Goal: Entertainment & Leisure: Consume media (video, audio)

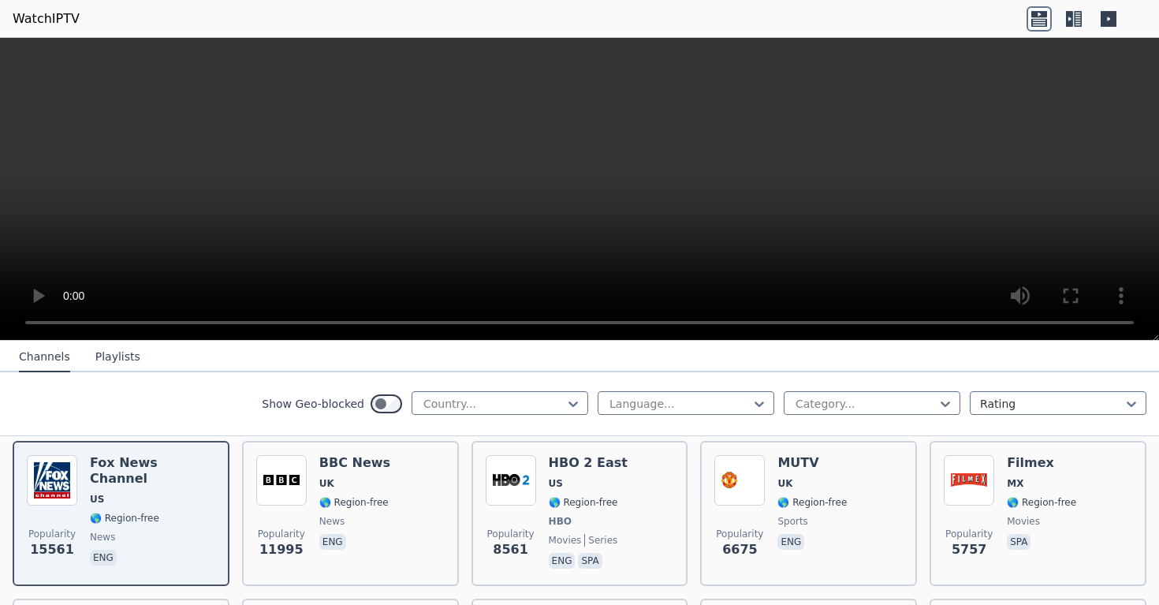
scroll to position [183, 0]
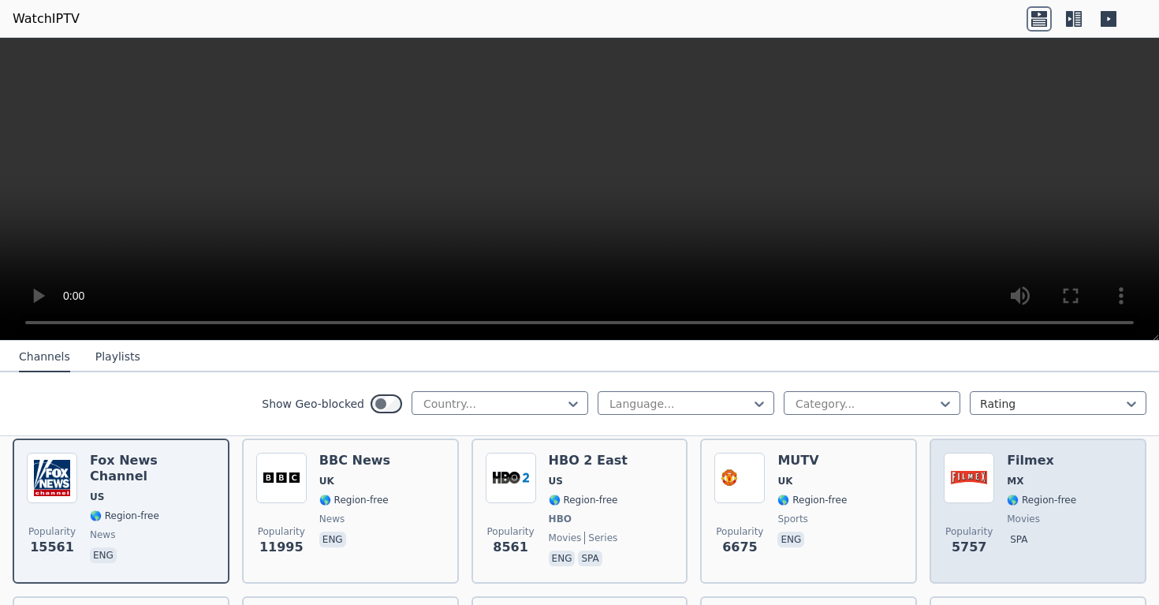
click at [989, 488] on img at bounding box center [969, 478] width 50 height 50
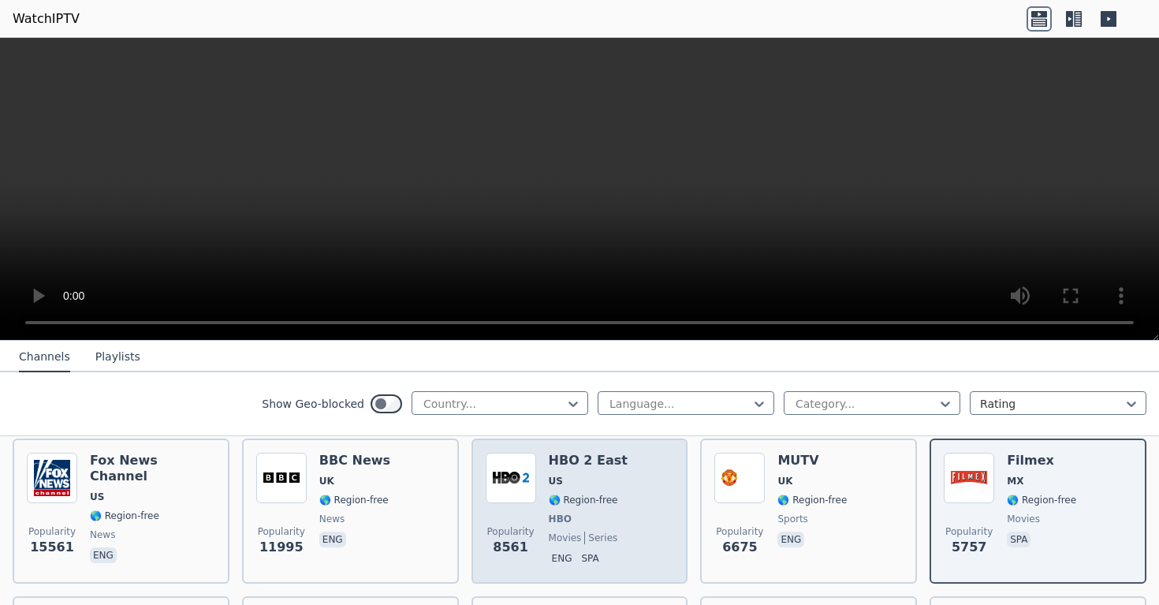
click at [608, 477] on span "US" at bounding box center [588, 481] width 79 height 13
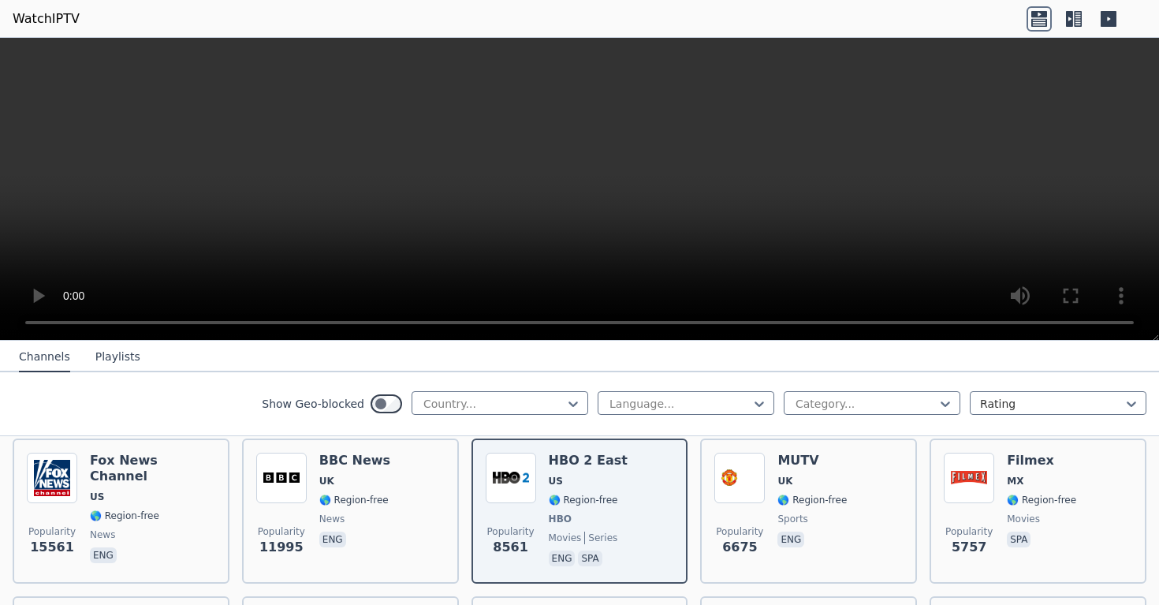
click at [595, 203] on video at bounding box center [579, 189] width 1159 height 303
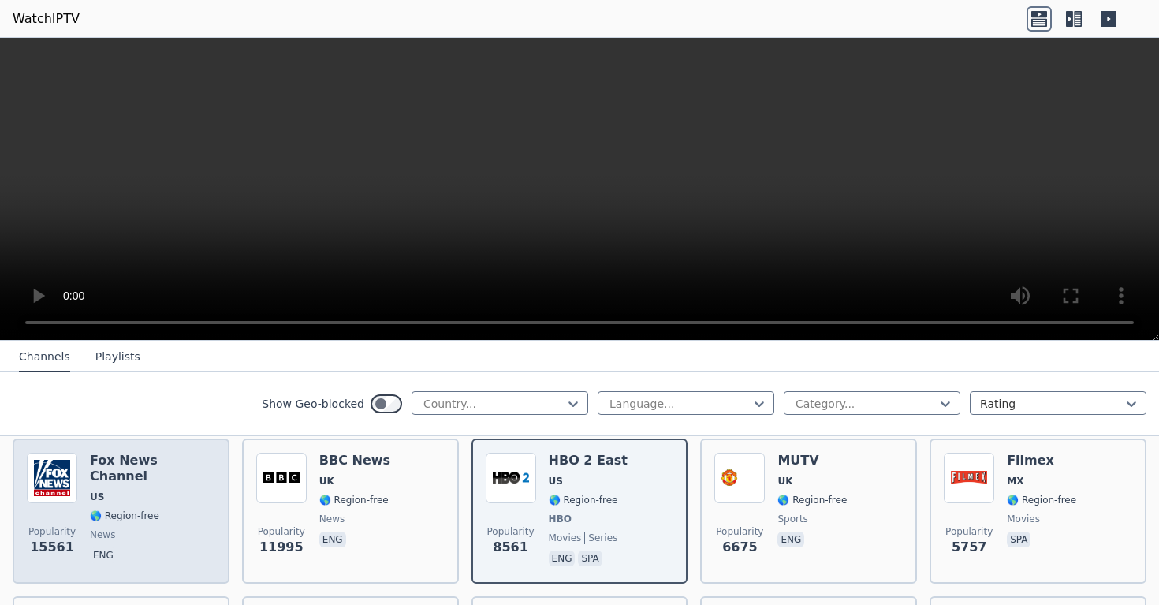
click at [150, 509] on span "🌎 Region-free" at bounding box center [124, 515] width 69 height 13
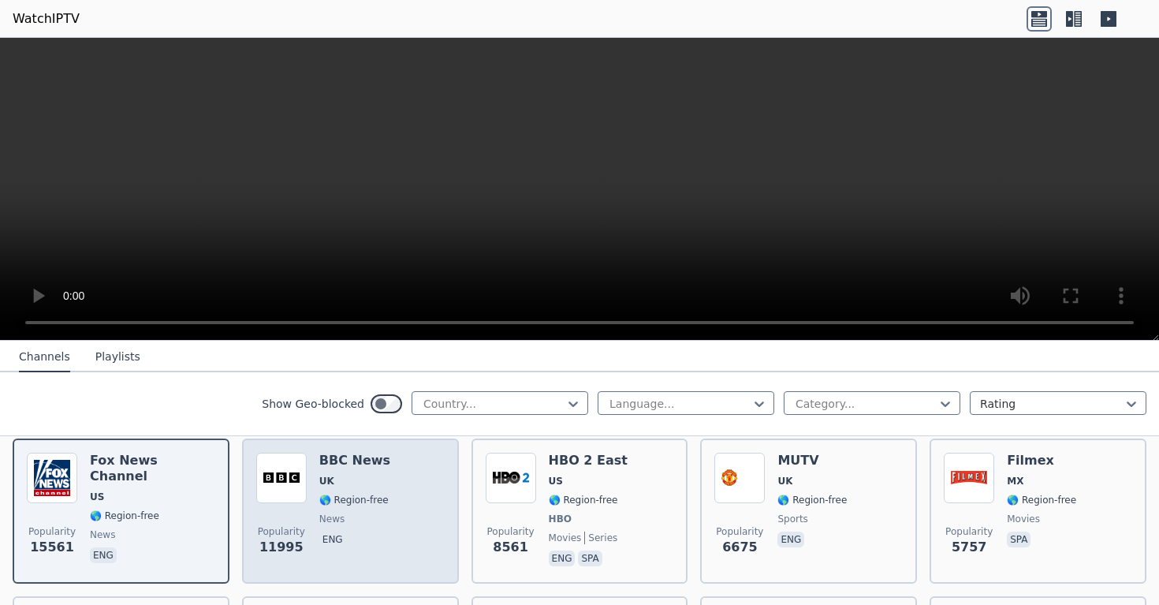
click at [412, 539] on div "Popularity 11995 BBC News UK 🌎 Region-free news eng" at bounding box center [350, 511] width 188 height 117
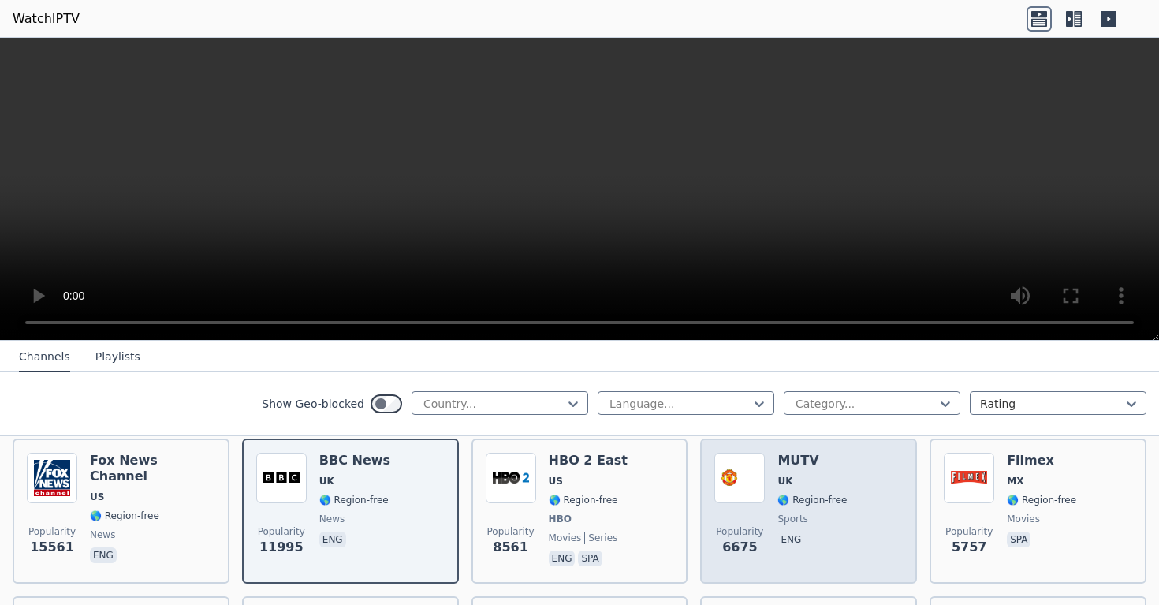
click at [799, 502] on span "🌎 Region-free" at bounding box center [811, 500] width 69 height 13
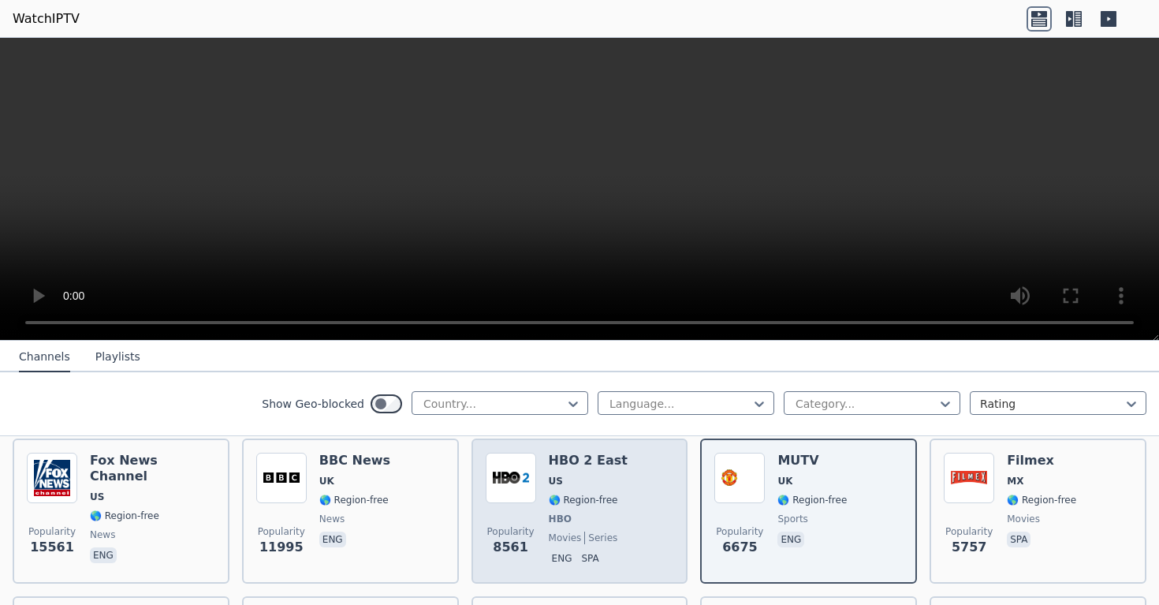
click at [644, 498] on div "Popularity 8561 HBO 2 East US 🌎 Region-free HBO movies series eng spa" at bounding box center [580, 511] width 188 height 117
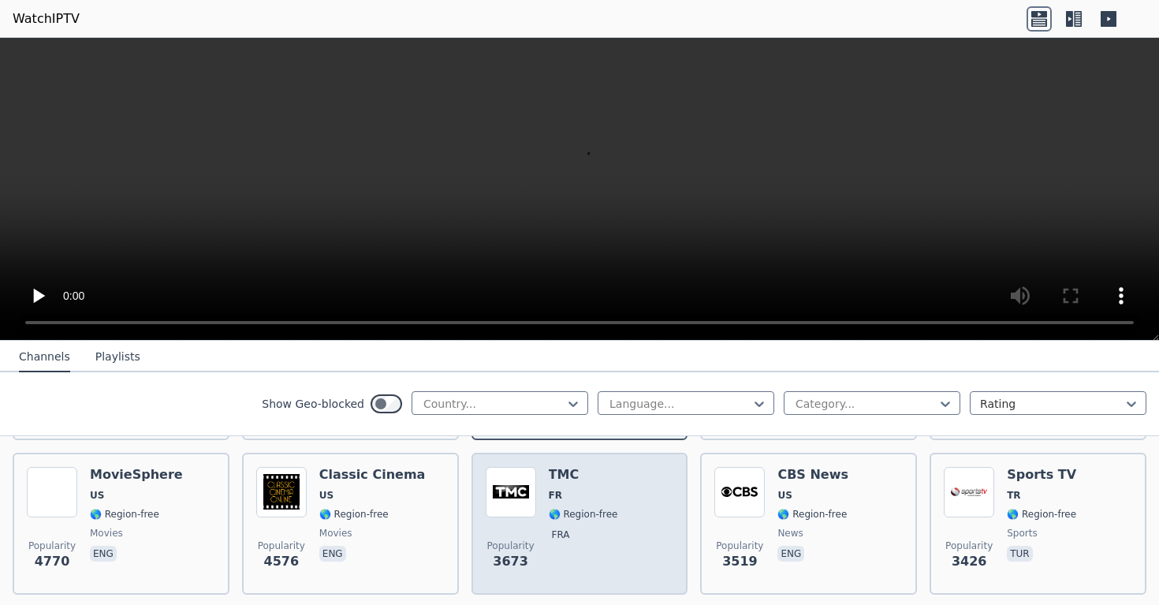
scroll to position [334, 0]
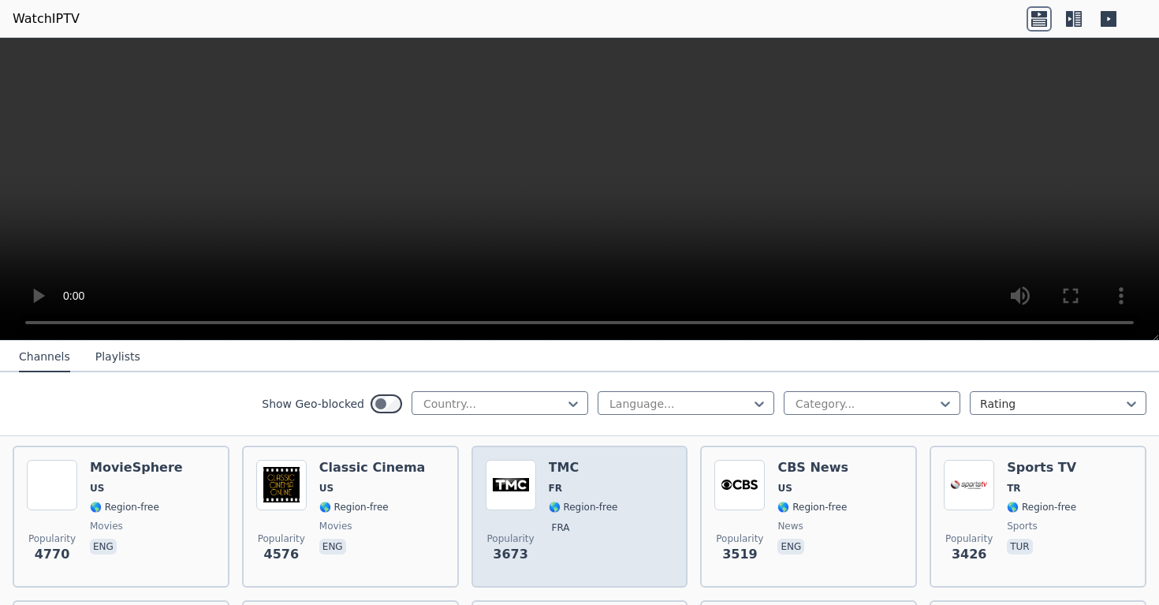
click at [637, 495] on div "Popularity 3673 TMC FR 🌎 Region-free fra" at bounding box center [580, 517] width 188 height 114
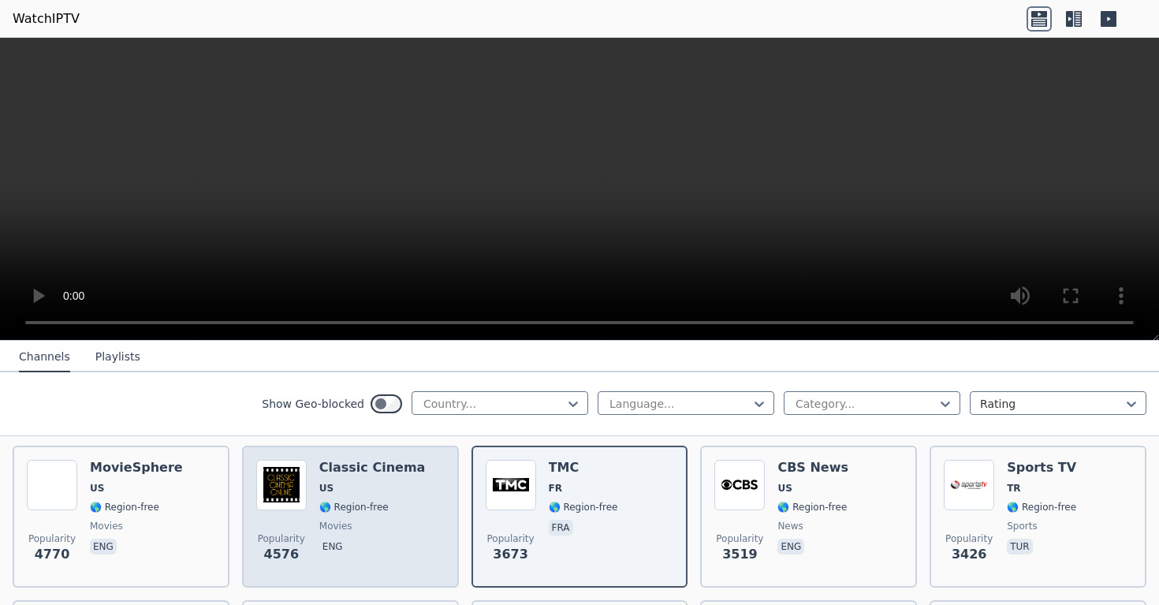
click at [388, 504] on span "🌎 Region-free" at bounding box center [372, 507] width 106 height 13
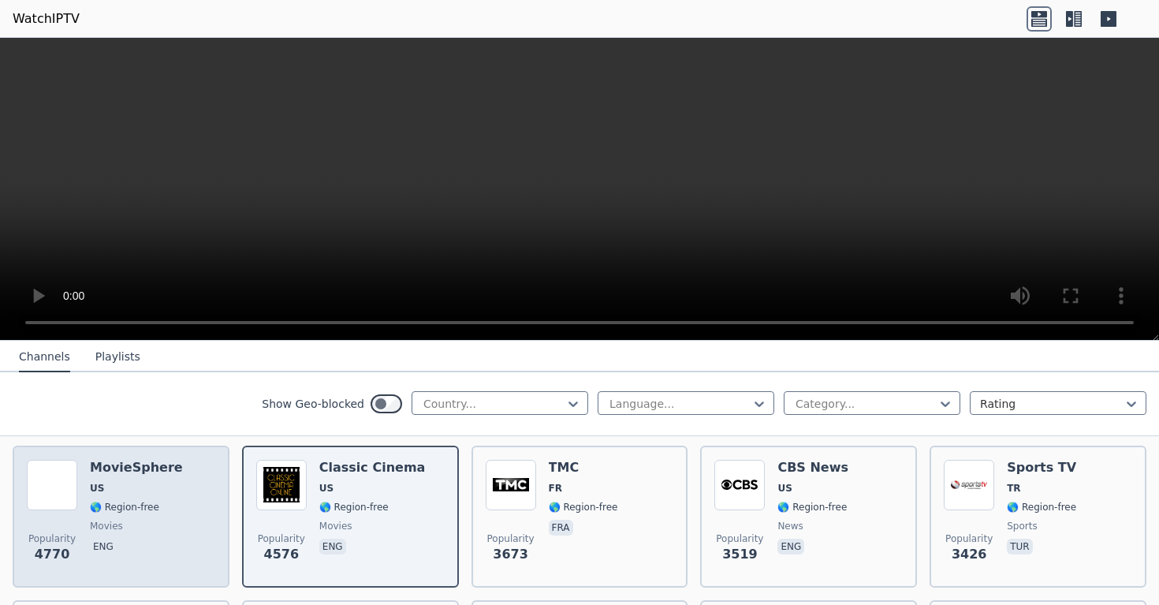
click at [171, 494] on div "Popularity 4770 MovieSphere US 🌎 Region-free movies eng" at bounding box center [121, 517] width 188 height 114
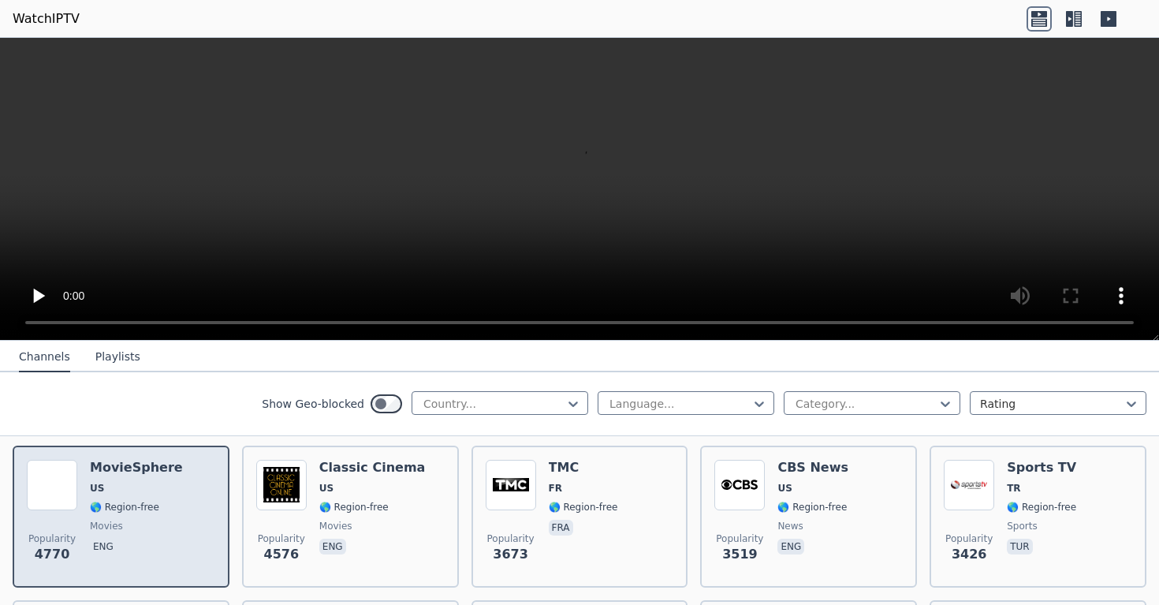
scroll to position [374, 0]
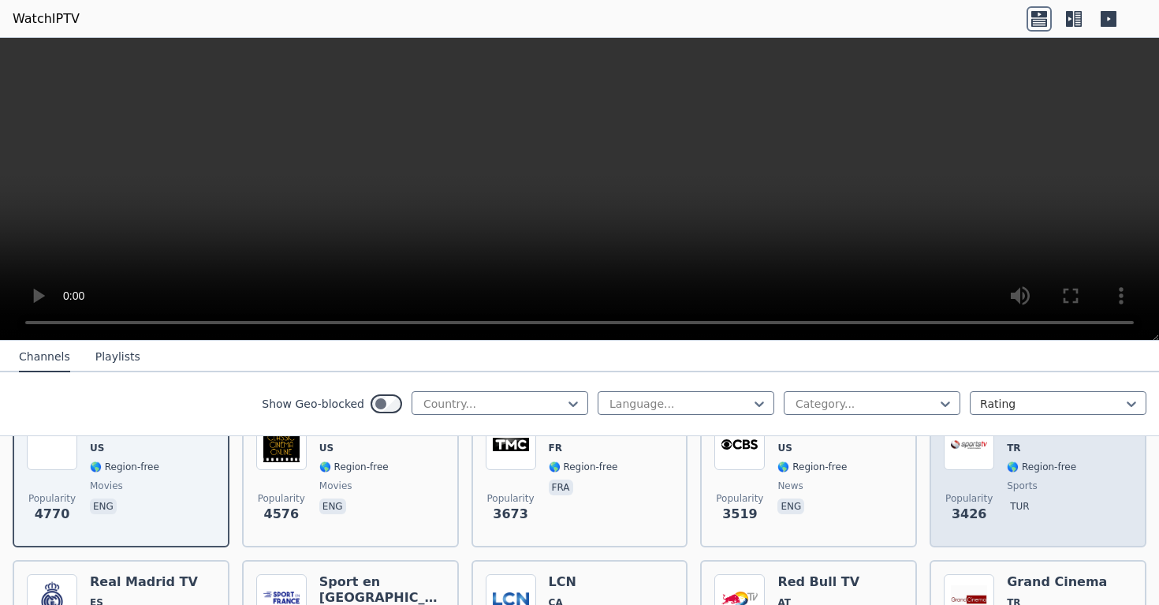
click at [1039, 482] on span "sports" at bounding box center [1041, 485] width 69 height 13
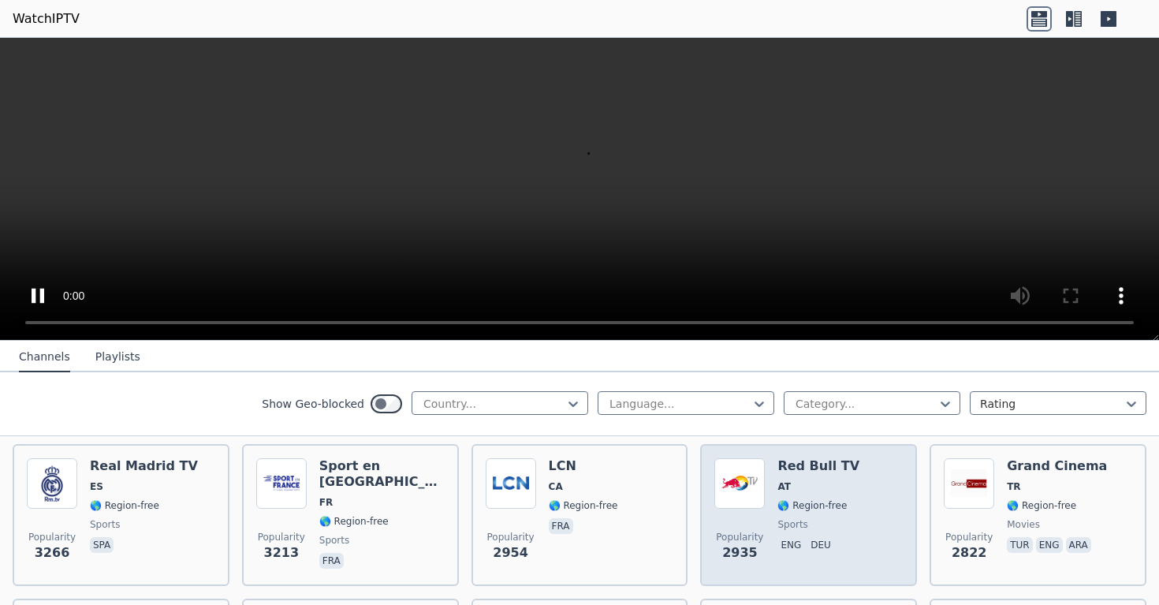
scroll to position [501, 0]
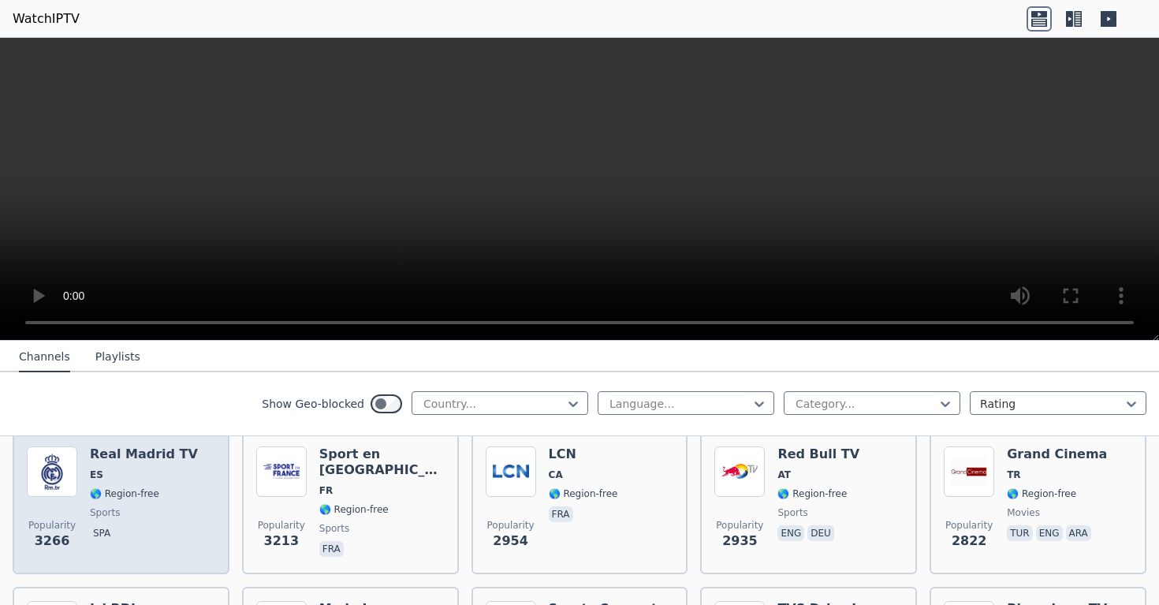
click at [142, 479] on span "ES" at bounding box center [144, 474] width 108 height 13
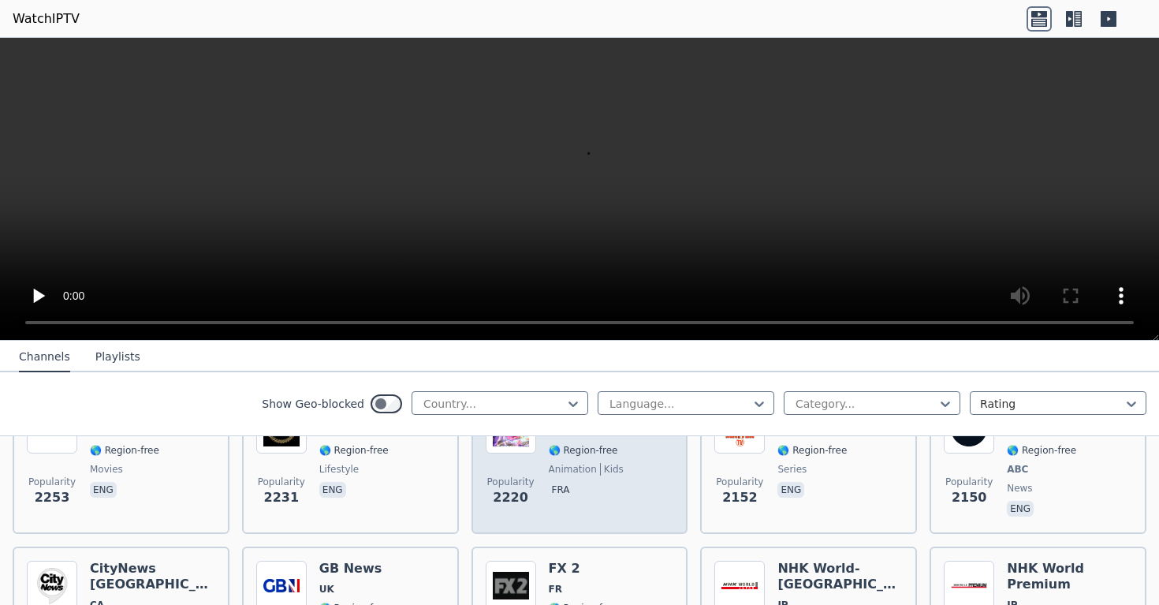
scroll to position [807, 0]
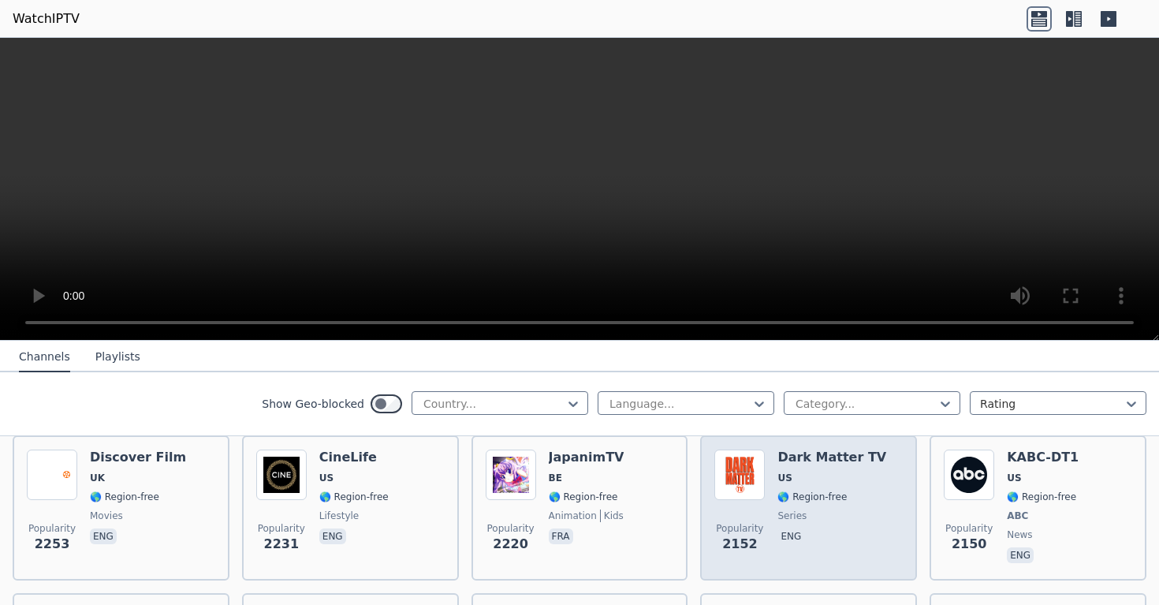
click at [796, 525] on div "Dark Matter TV US 🌎 Region-free series eng" at bounding box center [831, 507] width 109 height 117
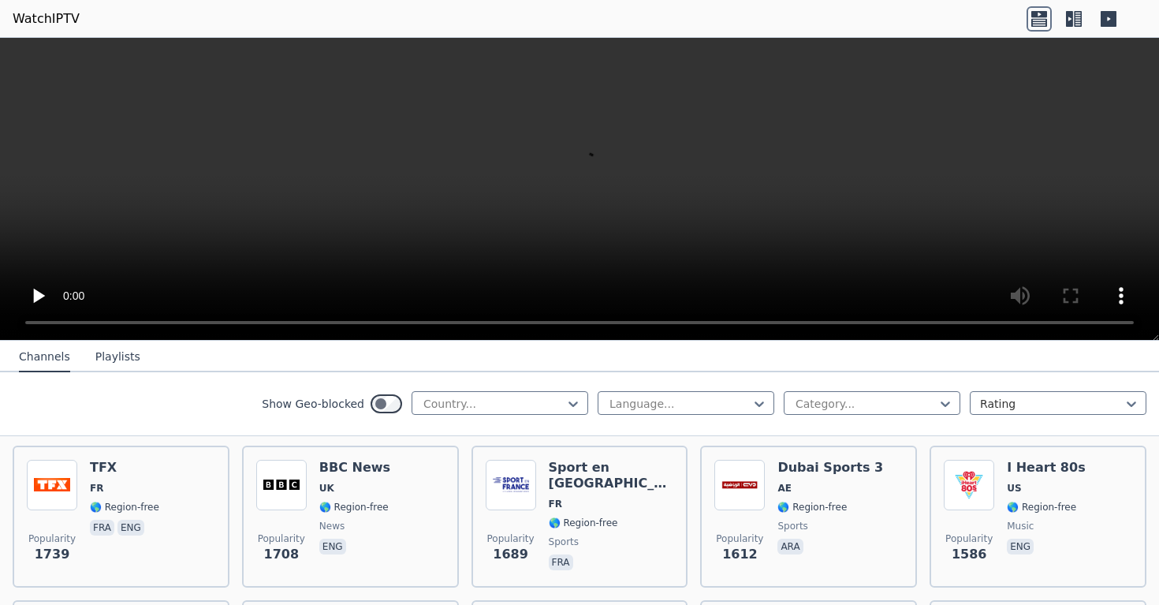
scroll to position [1115, 0]
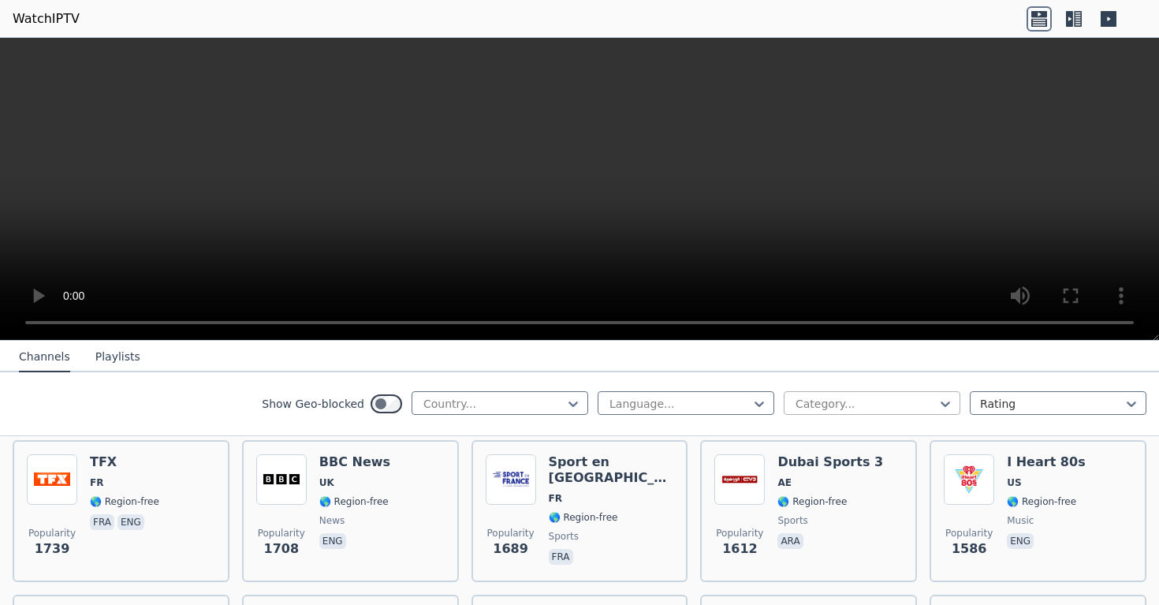
click at [832, 407] on div at bounding box center [866, 404] width 144 height 16
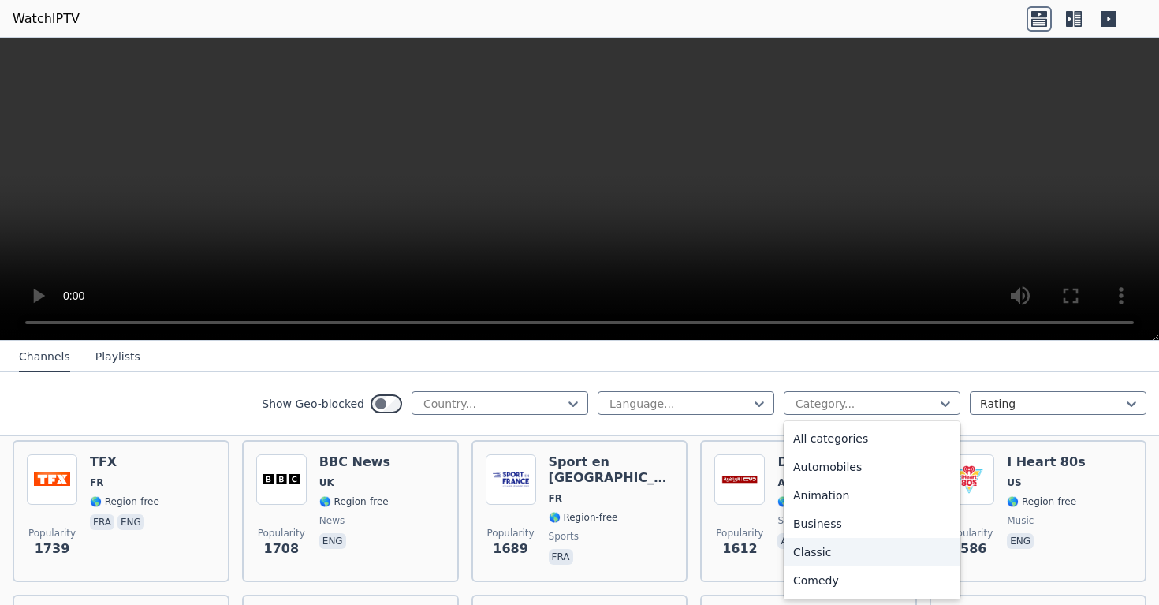
click at [822, 550] on div "Classic" at bounding box center [872, 552] width 177 height 28
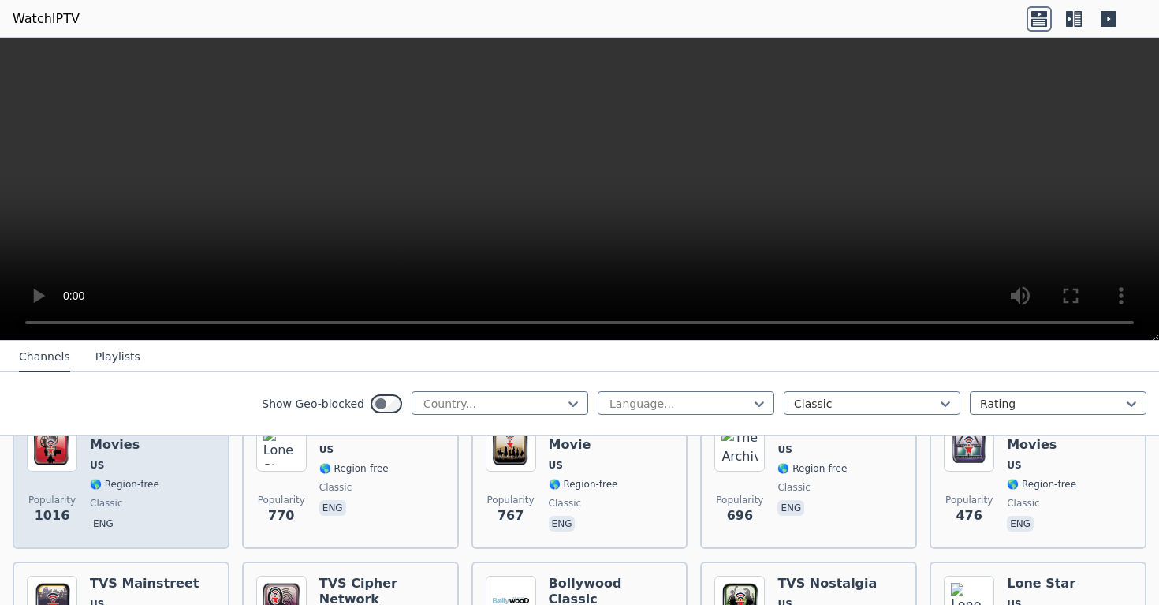
click at [150, 478] on span "🌎 Region-free" at bounding box center [124, 484] width 69 height 13
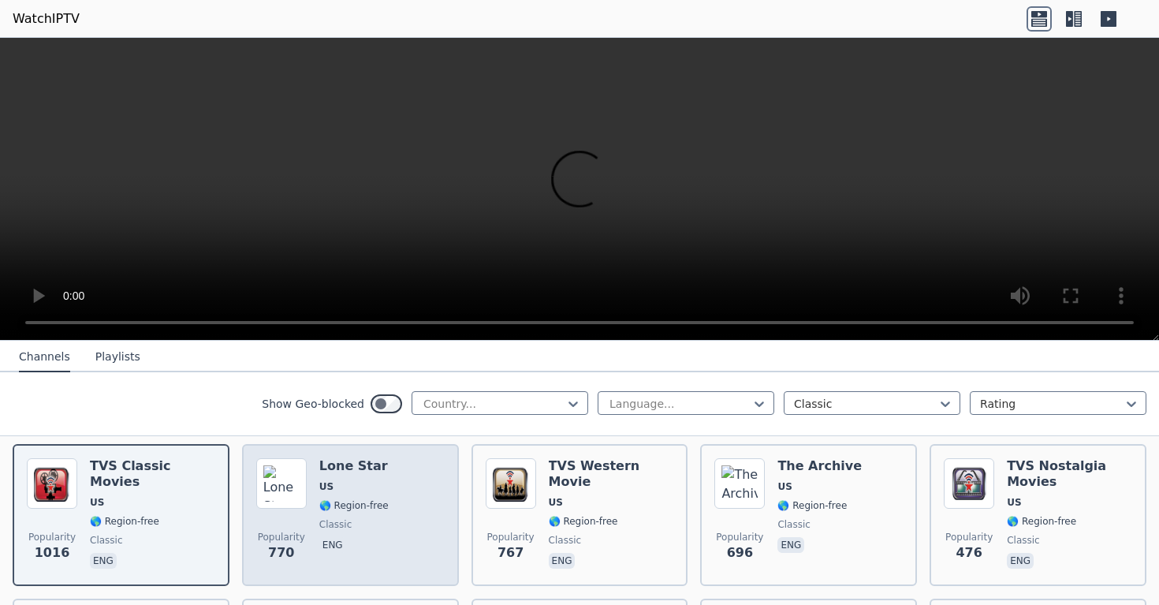
click at [396, 500] on div "Popularity 770 Lone Star US 🌎 Region-free classic eng" at bounding box center [350, 515] width 188 height 114
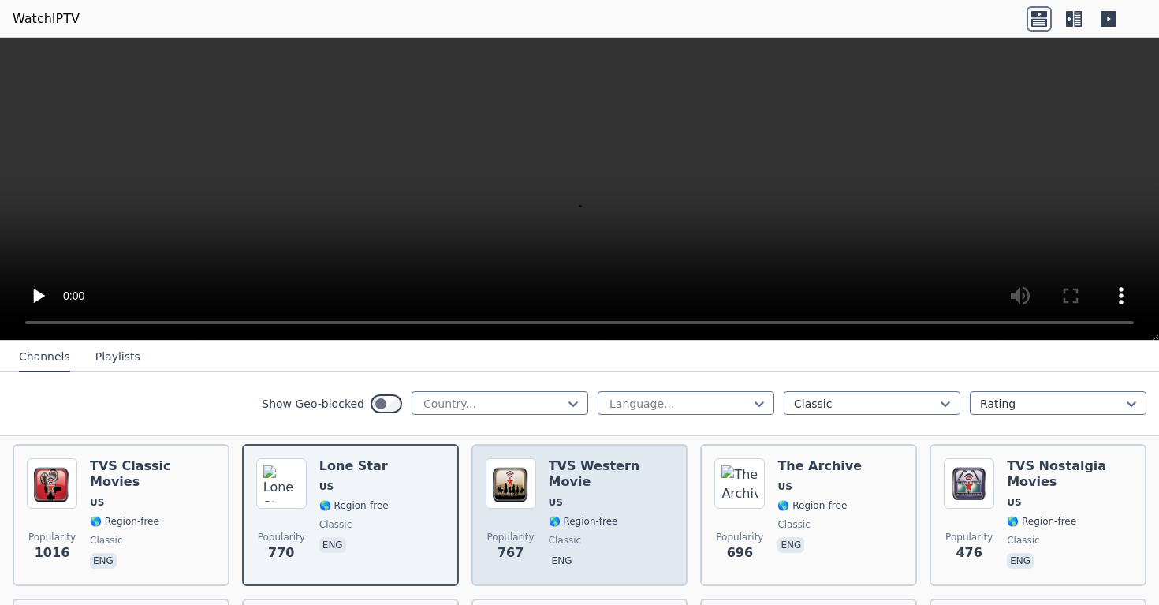
click at [575, 515] on span "🌎 Region-free" at bounding box center [583, 521] width 69 height 13
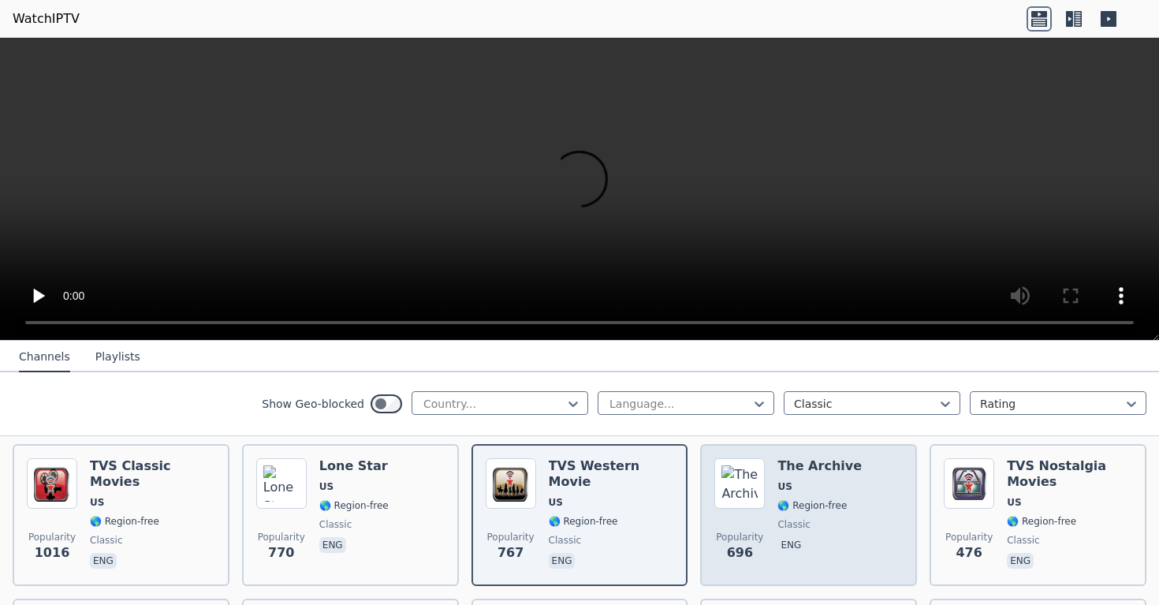
click at [781, 516] on div "The Archive US 🌎 Region-free classic eng" at bounding box center [819, 515] width 84 height 114
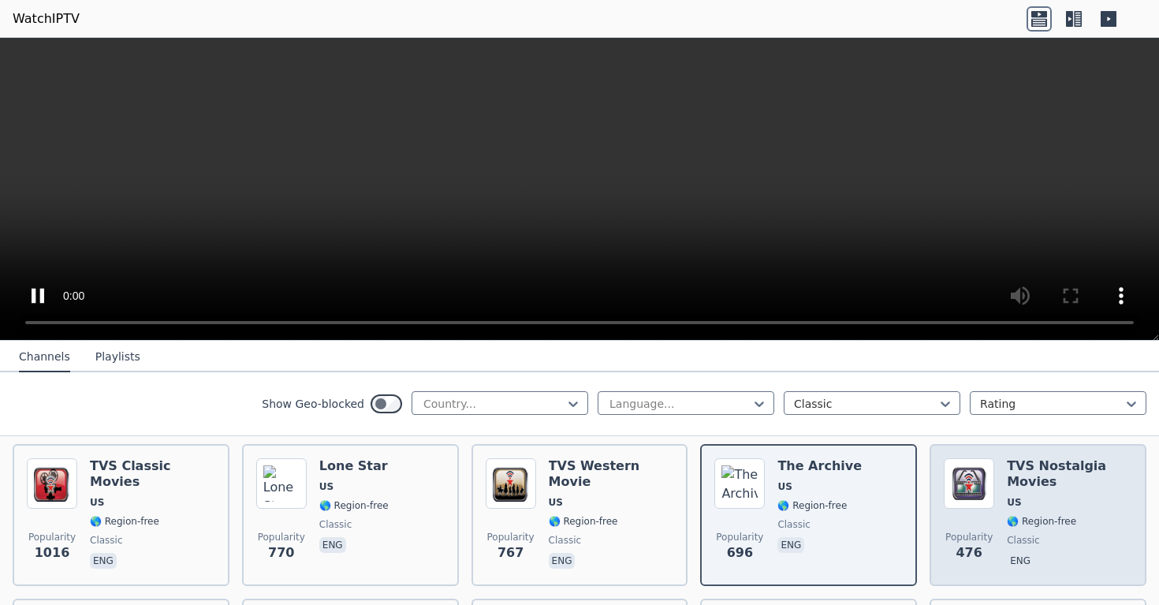
click at [998, 553] on div "Popularity 476 TVS Nostalgia Movies US 🌎 Region-free classic eng" at bounding box center [1038, 515] width 188 height 114
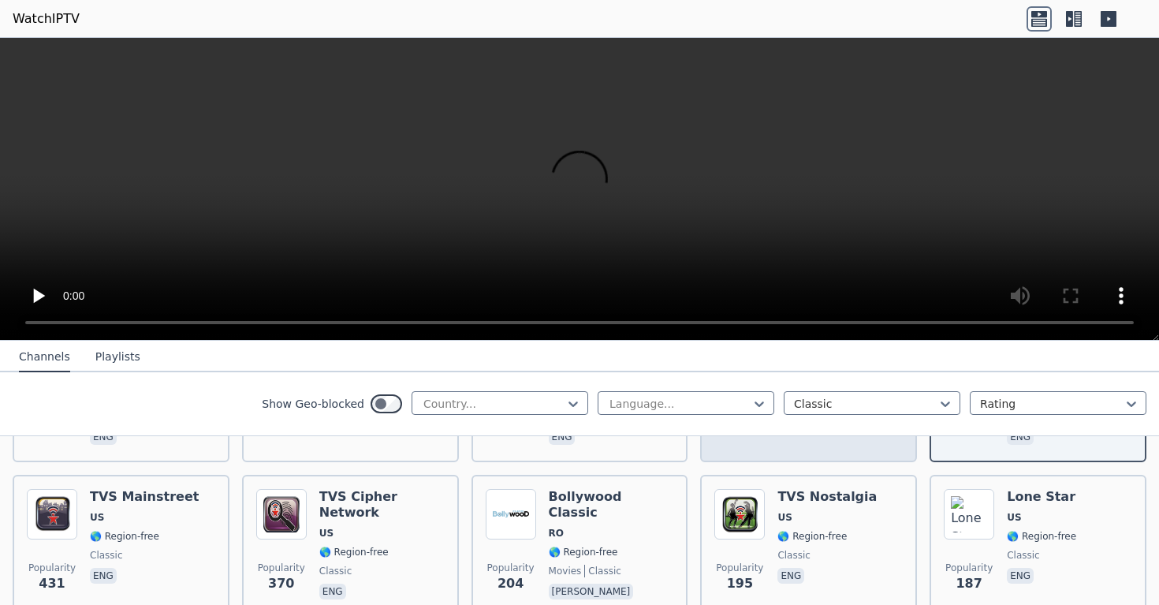
scroll to position [342, 0]
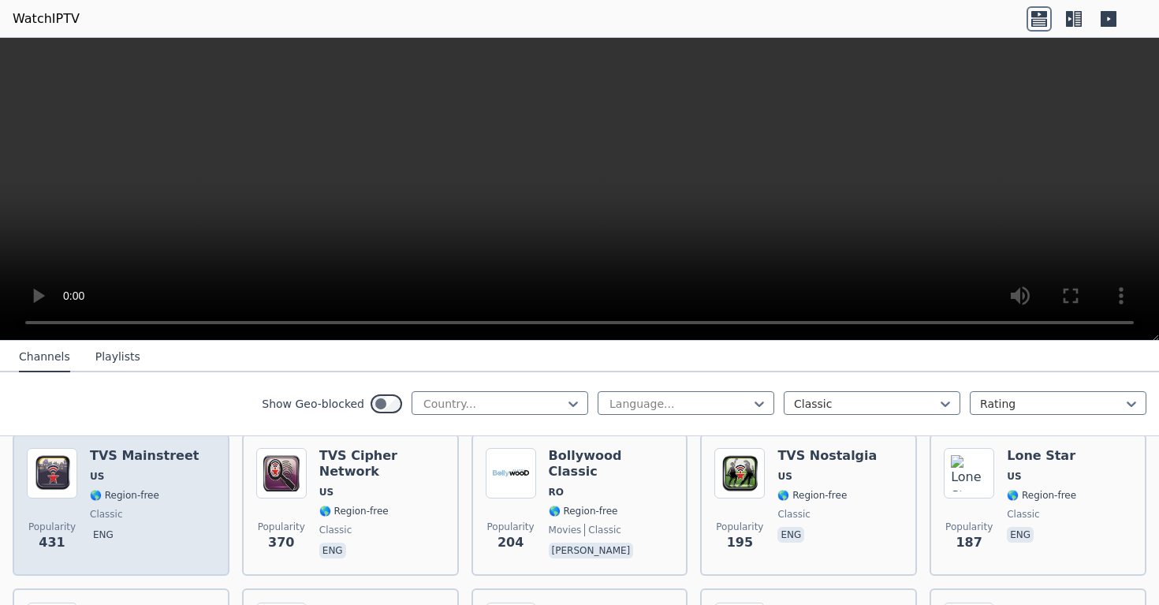
click at [188, 479] on div "Popularity 431 TVS Mainstreet US 🌎 Region-free classic eng" at bounding box center [121, 505] width 188 height 114
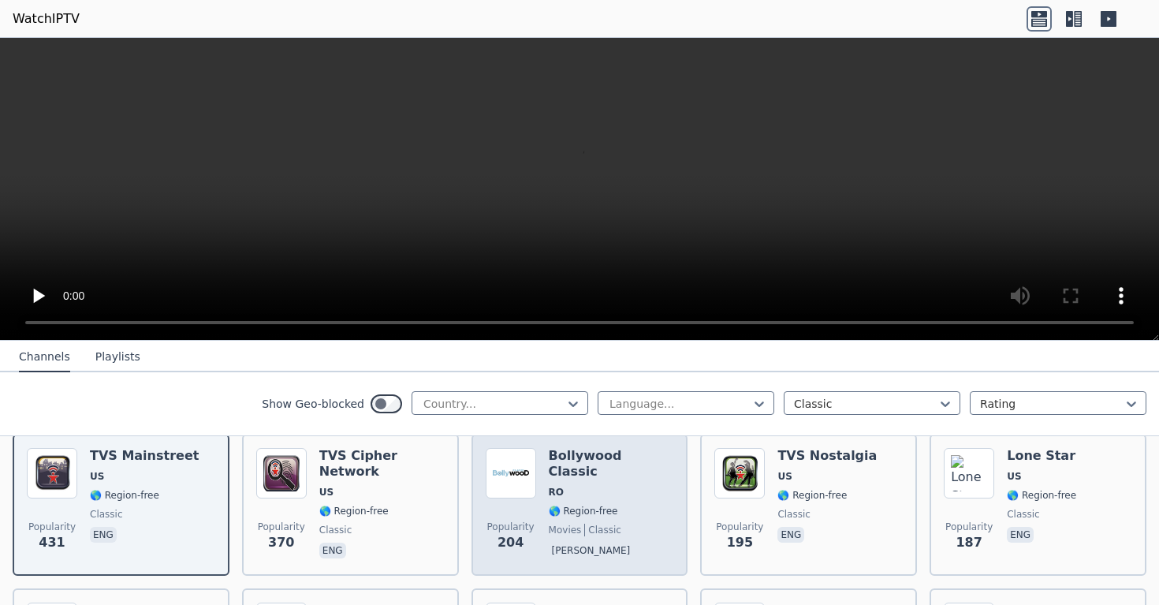
click at [667, 511] on div "Popularity 204 Bollywood Classic RO 🌎 Region-free movies classic [PERSON_NAME]" at bounding box center [580, 505] width 188 height 114
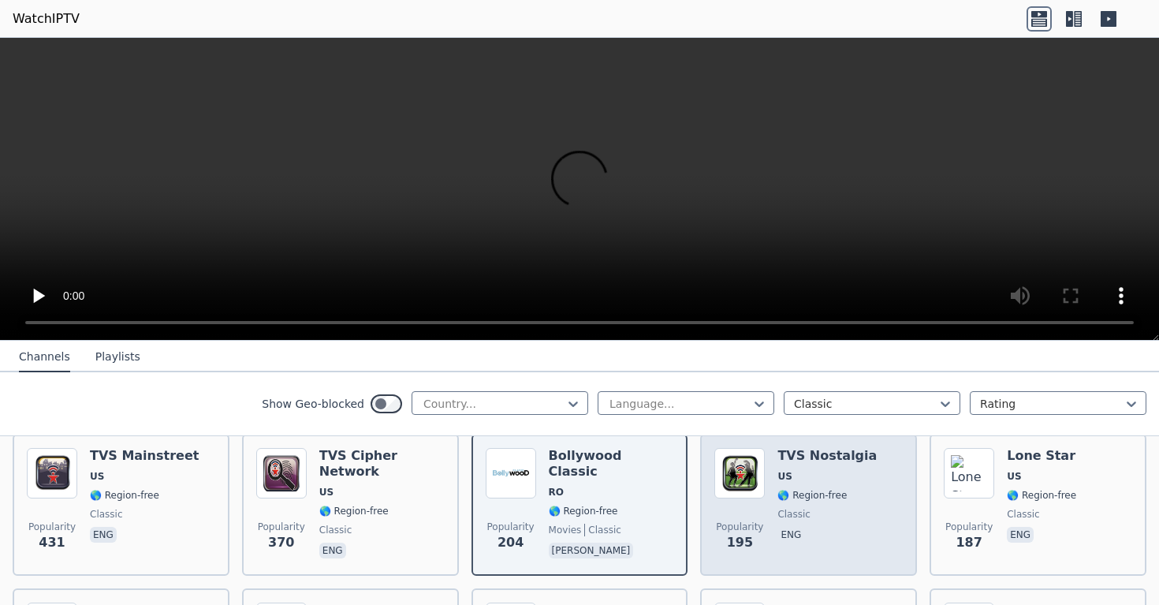
click at [814, 521] on div "TVS Nostalgia US 🌎 Region-free classic eng" at bounding box center [826, 505] width 99 height 114
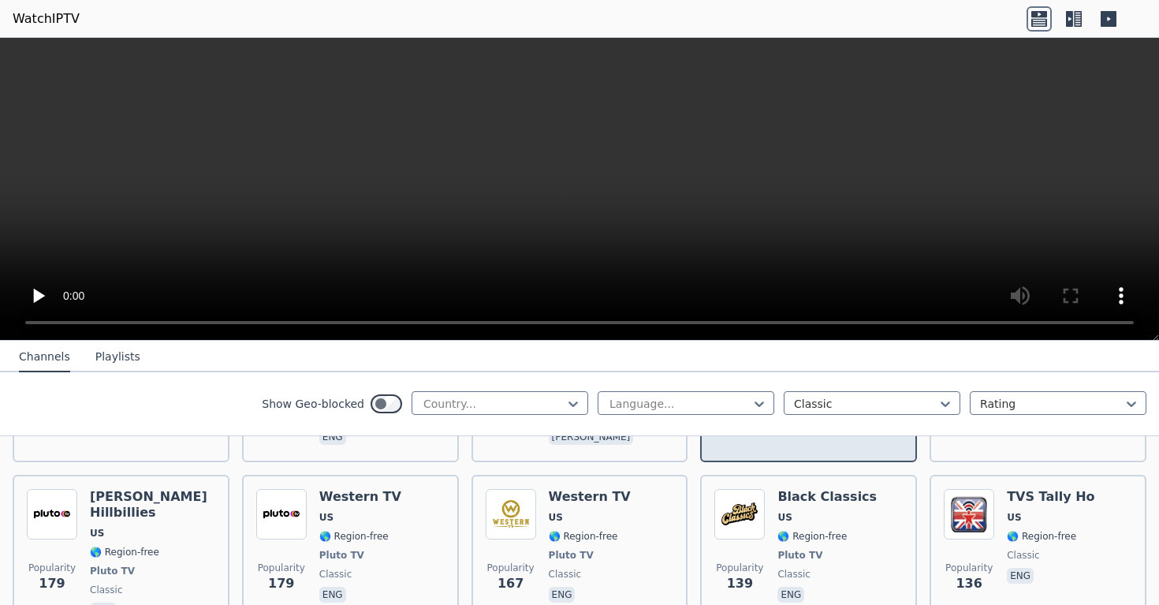
scroll to position [457, 0]
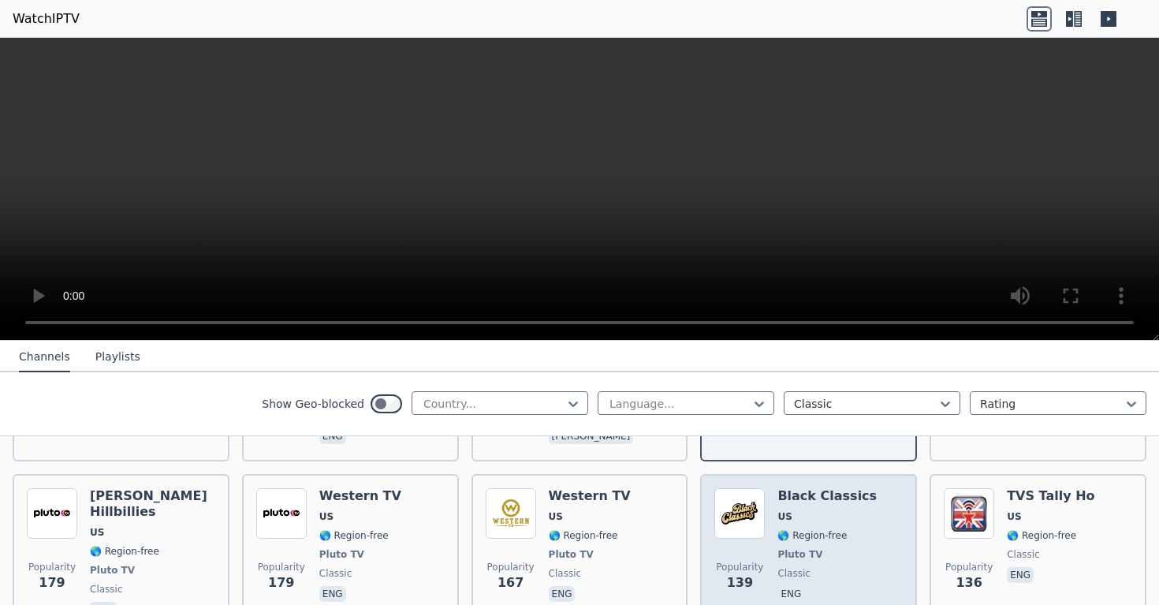
click at [817, 518] on span "US" at bounding box center [826, 516] width 99 height 13
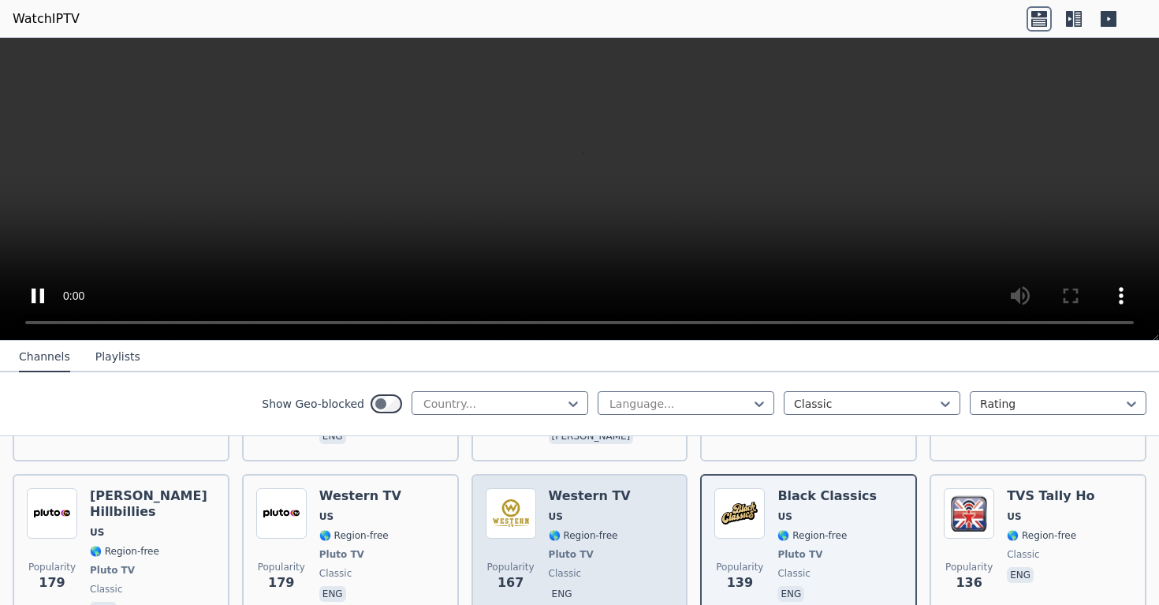
click at [583, 518] on span "US" at bounding box center [590, 516] width 82 height 13
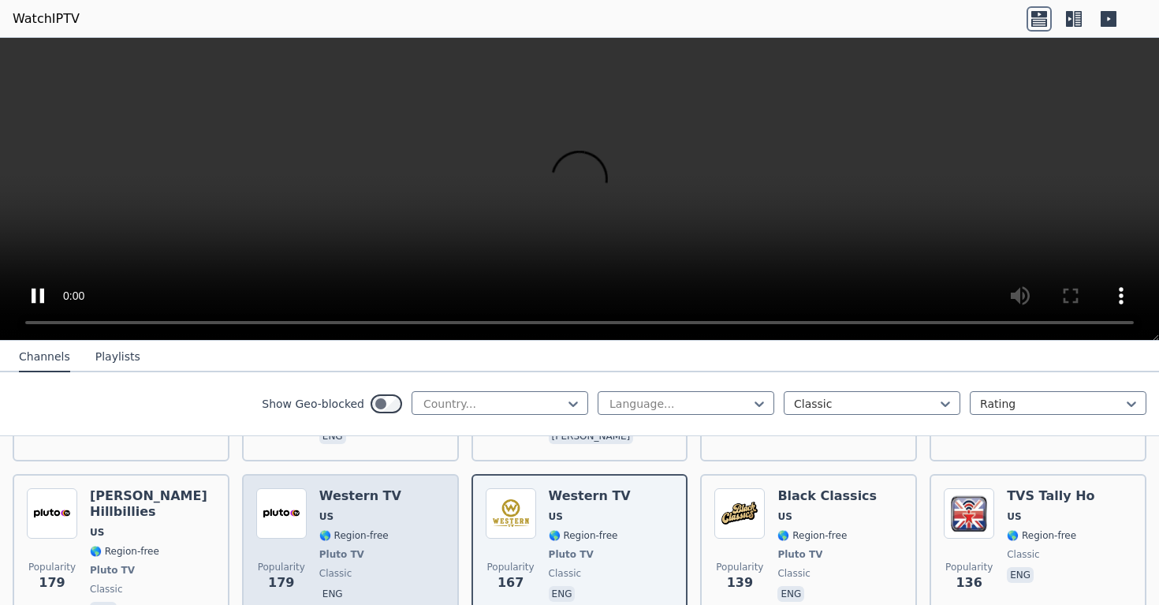
click at [381, 556] on span "Pluto TV" at bounding box center [360, 554] width 82 height 13
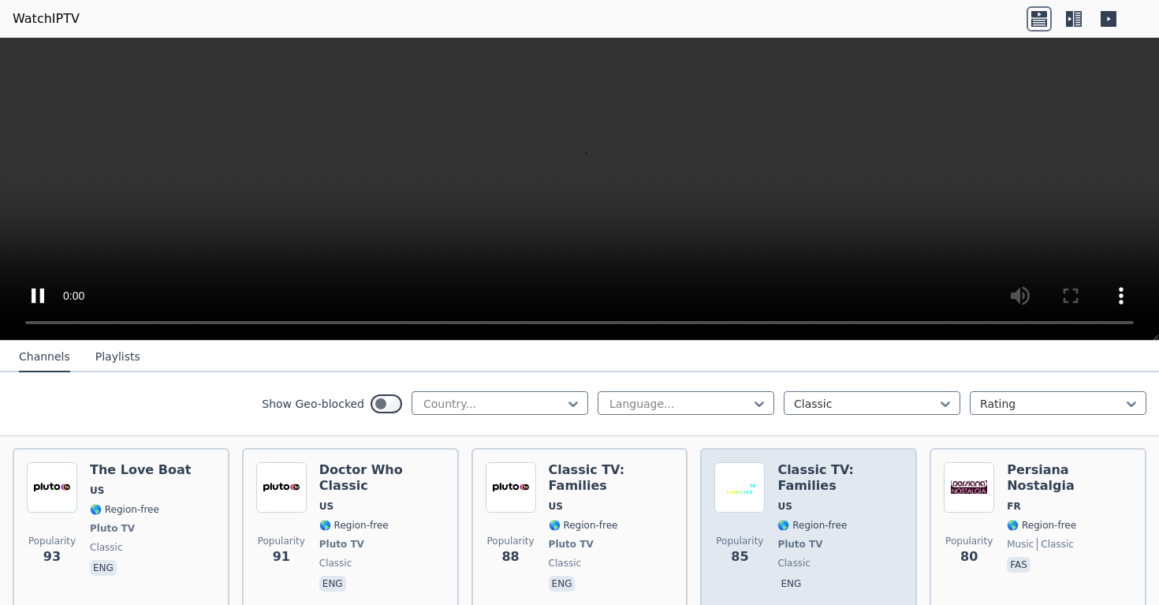
scroll to position [846, 0]
click at [797, 575] on p "eng" at bounding box center [790, 583] width 27 height 16
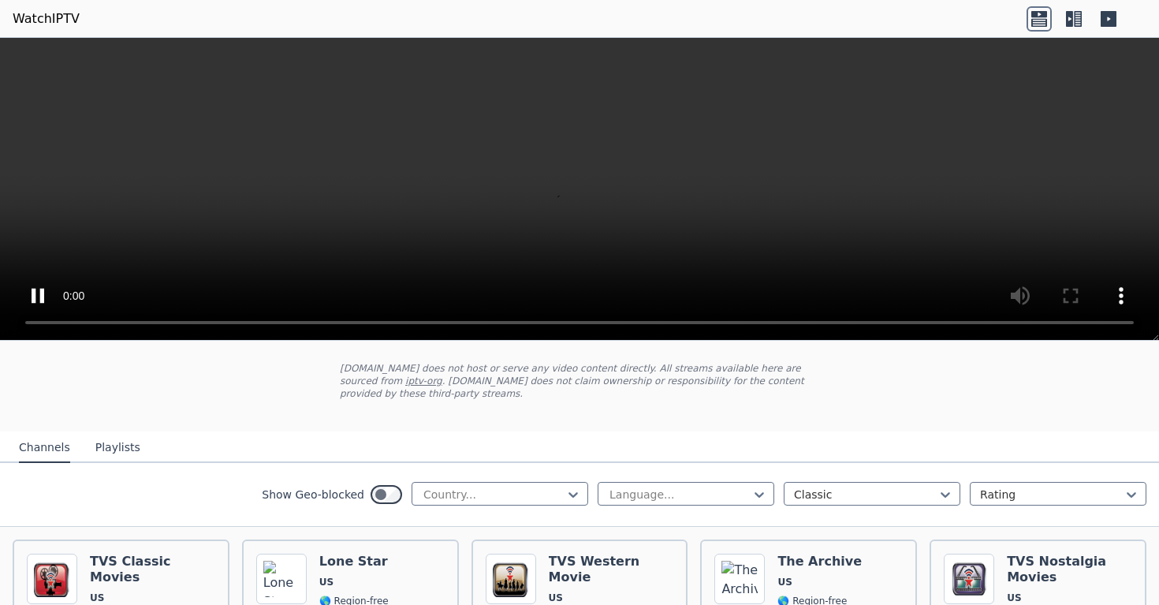
scroll to position [153, 0]
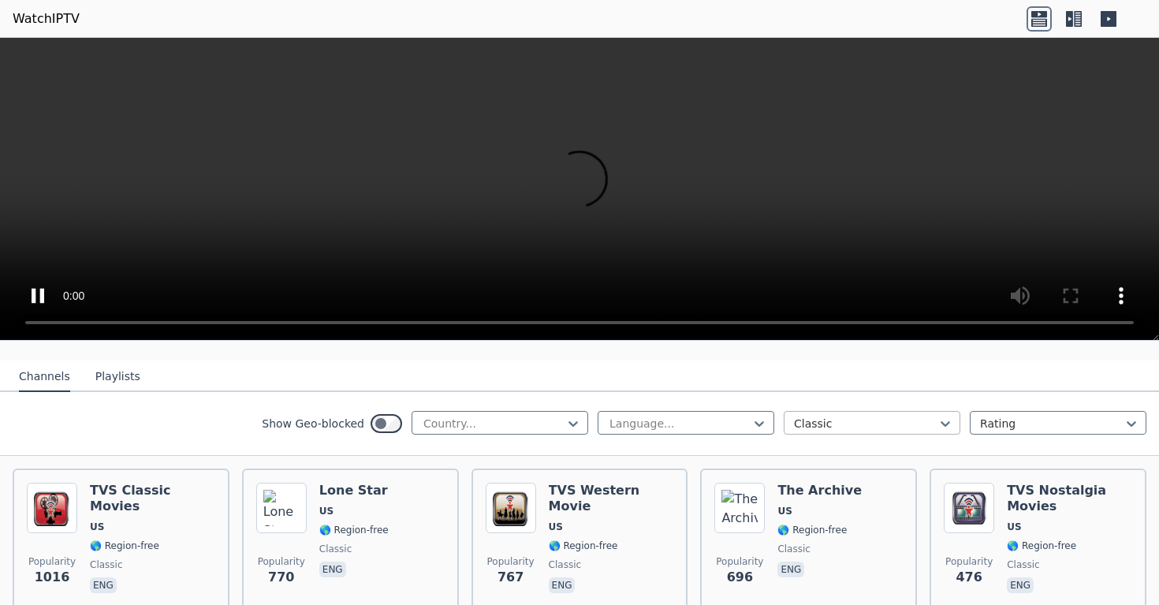
click at [851, 414] on div "Classic" at bounding box center [872, 423] width 177 height 24
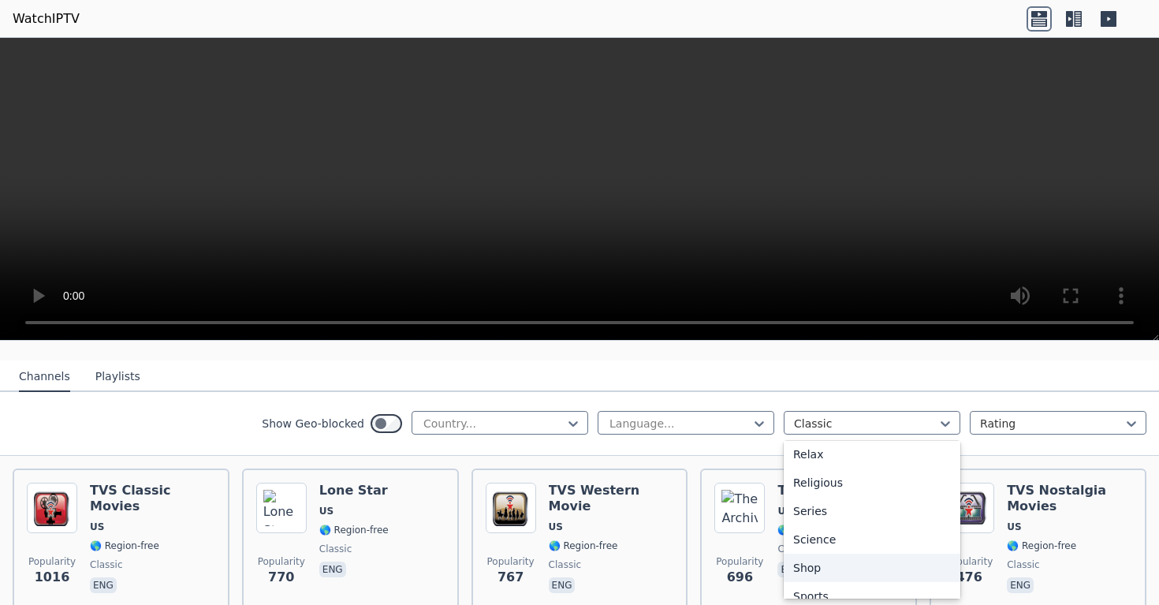
scroll to position [614, 0]
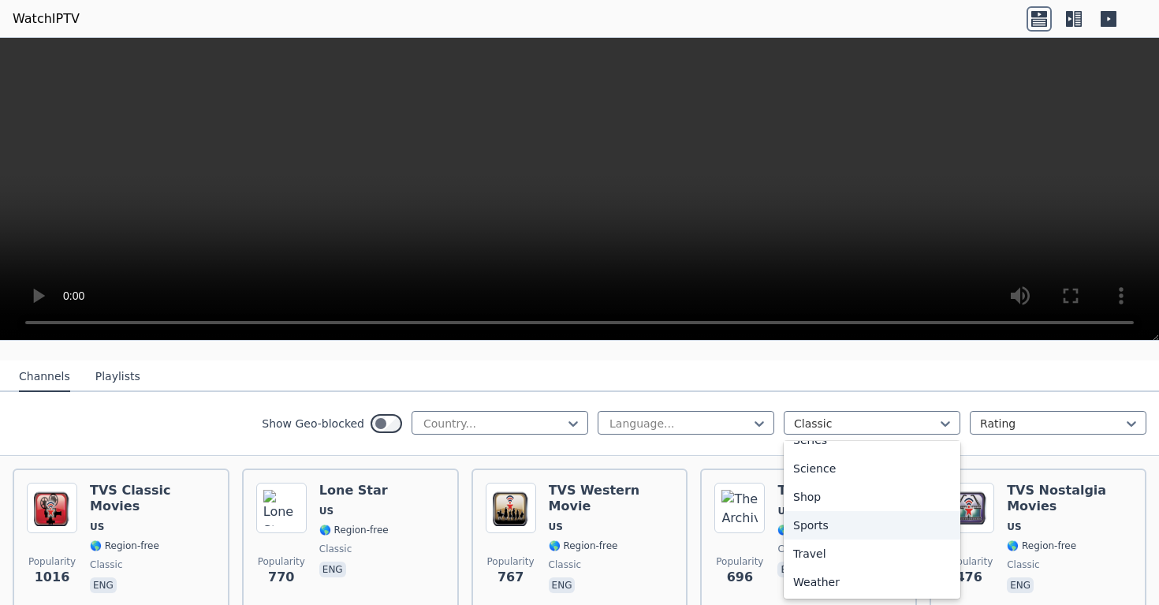
click at [827, 525] on div "Sports" at bounding box center [872, 525] width 177 height 28
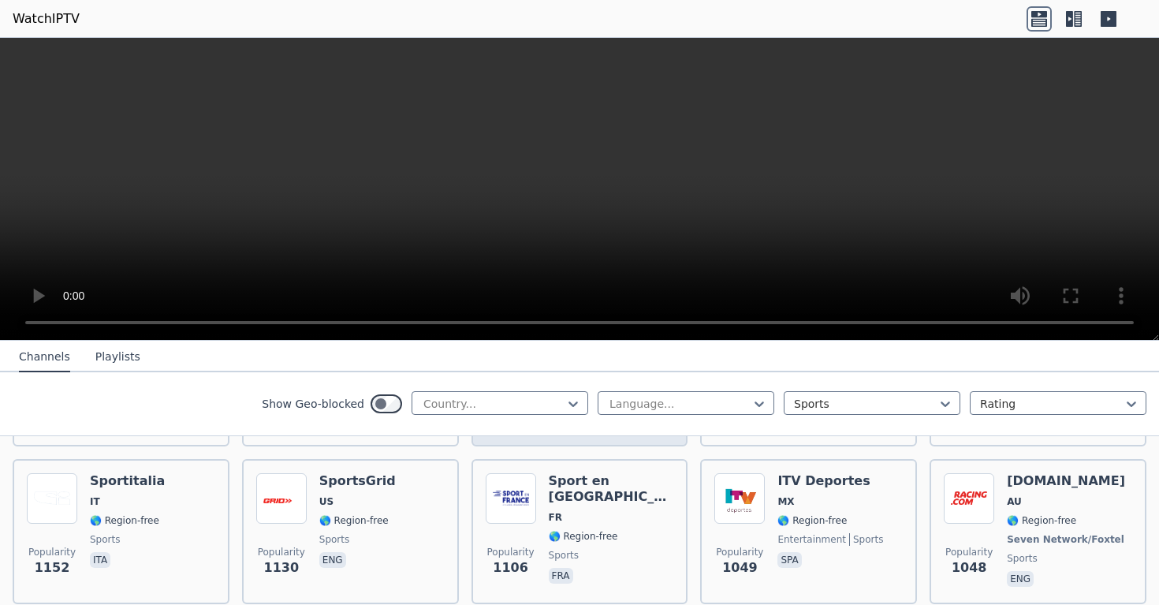
scroll to position [629, 0]
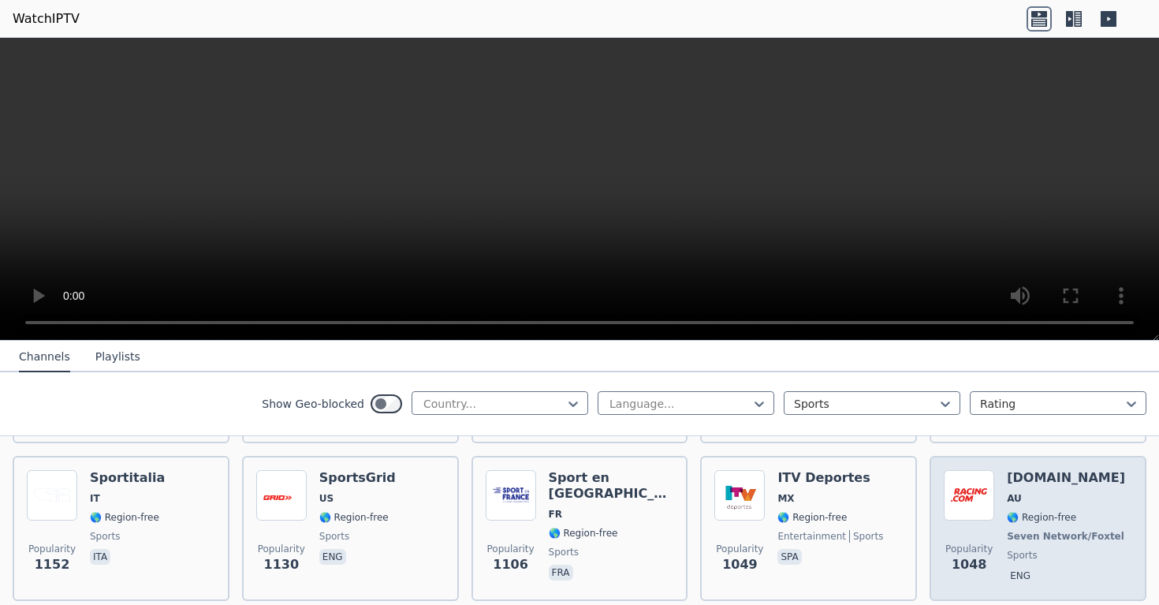
click at [951, 531] on div "Popularity 1048" at bounding box center [969, 528] width 50 height 117
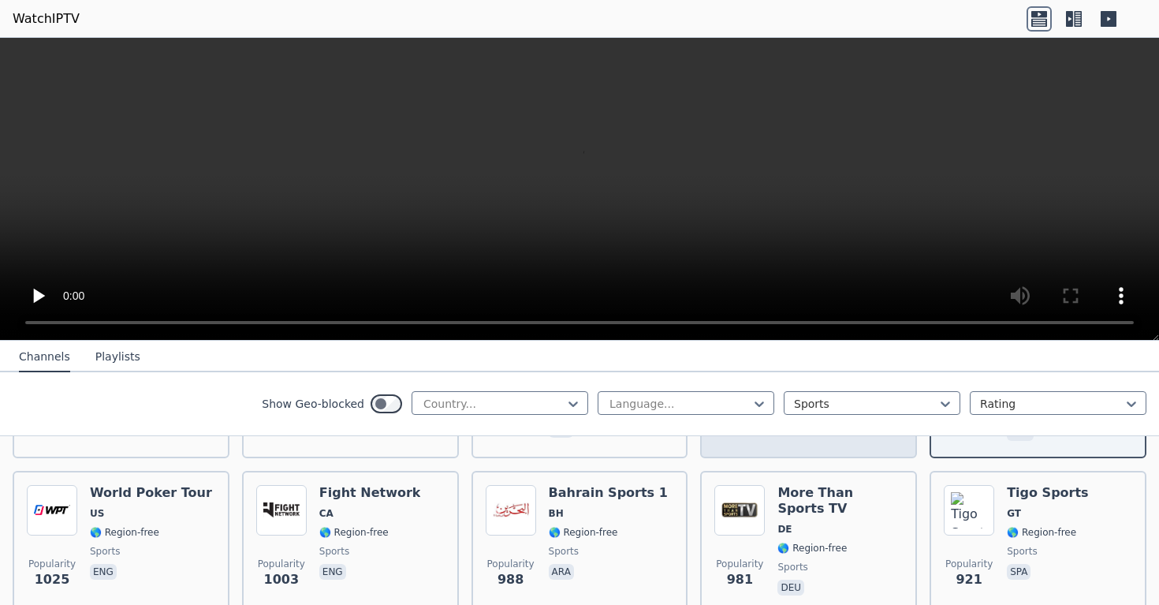
scroll to position [774, 0]
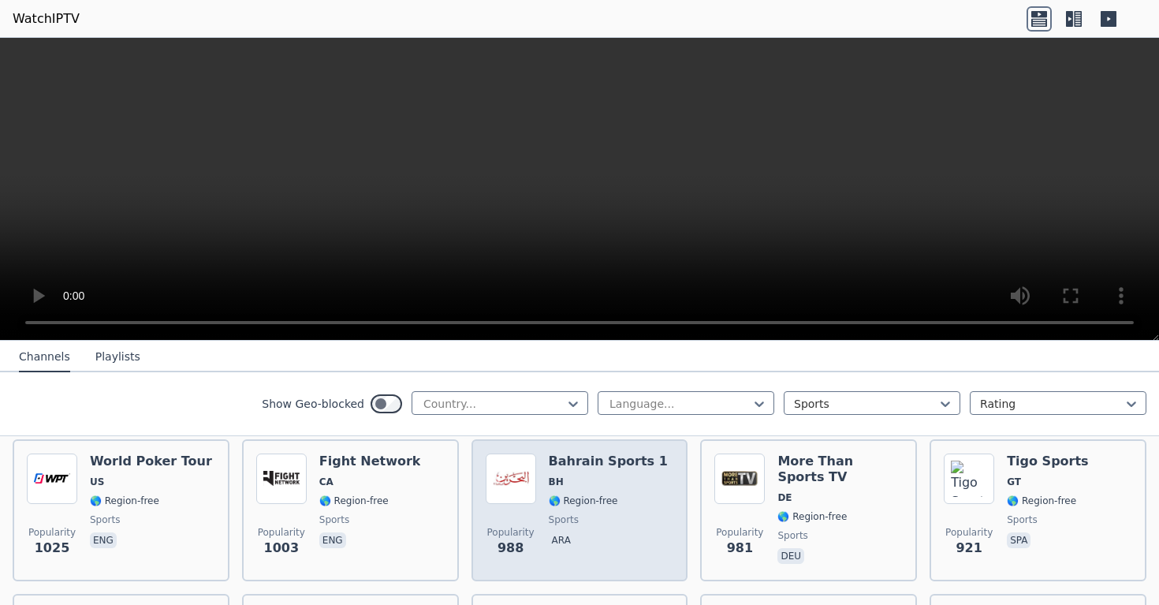
click at [544, 483] on div "Popularity 988 Bahrain Sports 1 BH 🌎 Region-free sports ara" at bounding box center [580, 510] width 188 height 114
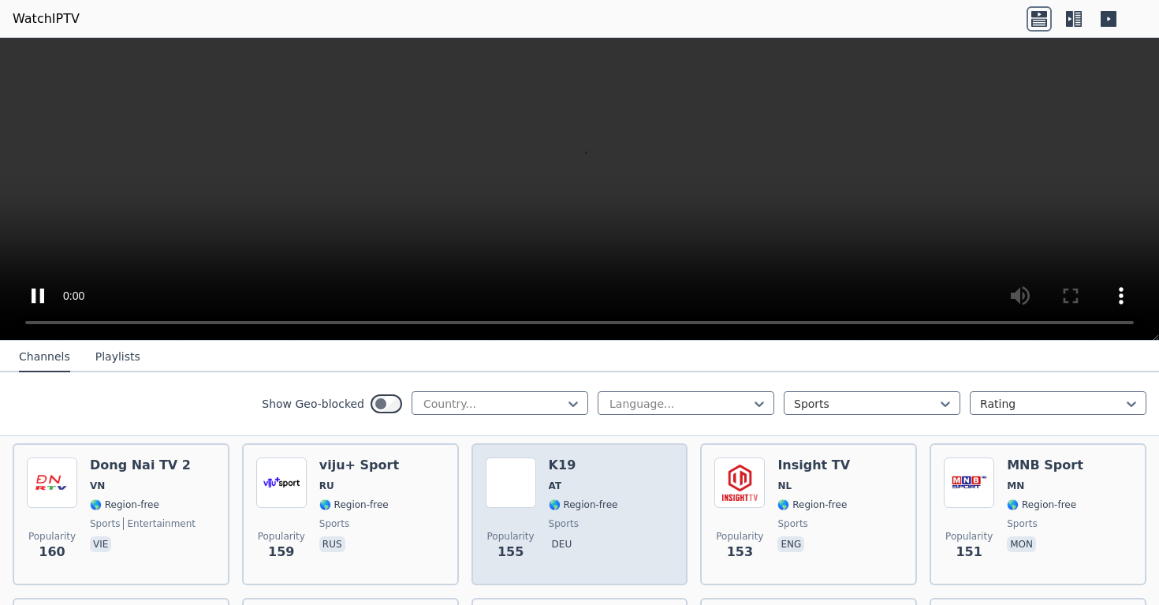
scroll to position [2595, 0]
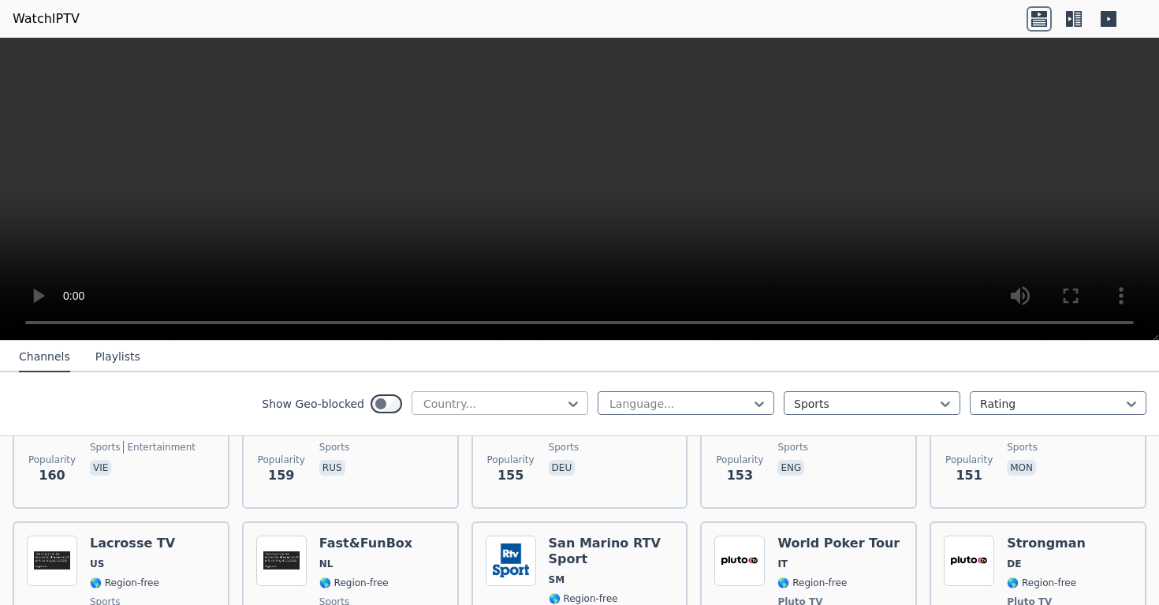
click at [514, 410] on div at bounding box center [494, 404] width 144 height 16
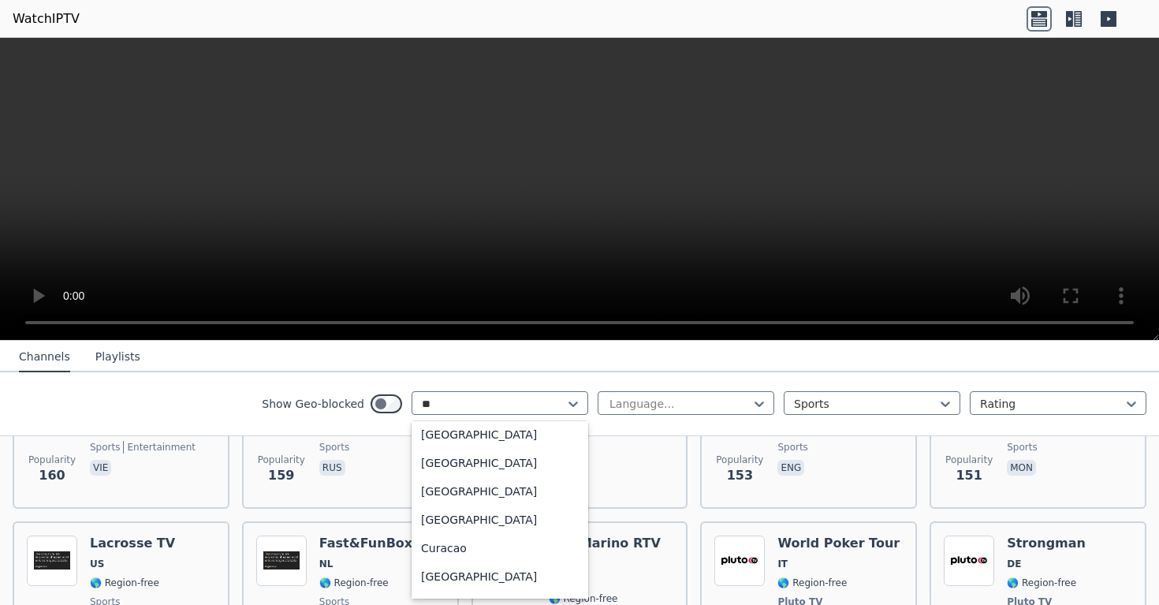
scroll to position [55, 0]
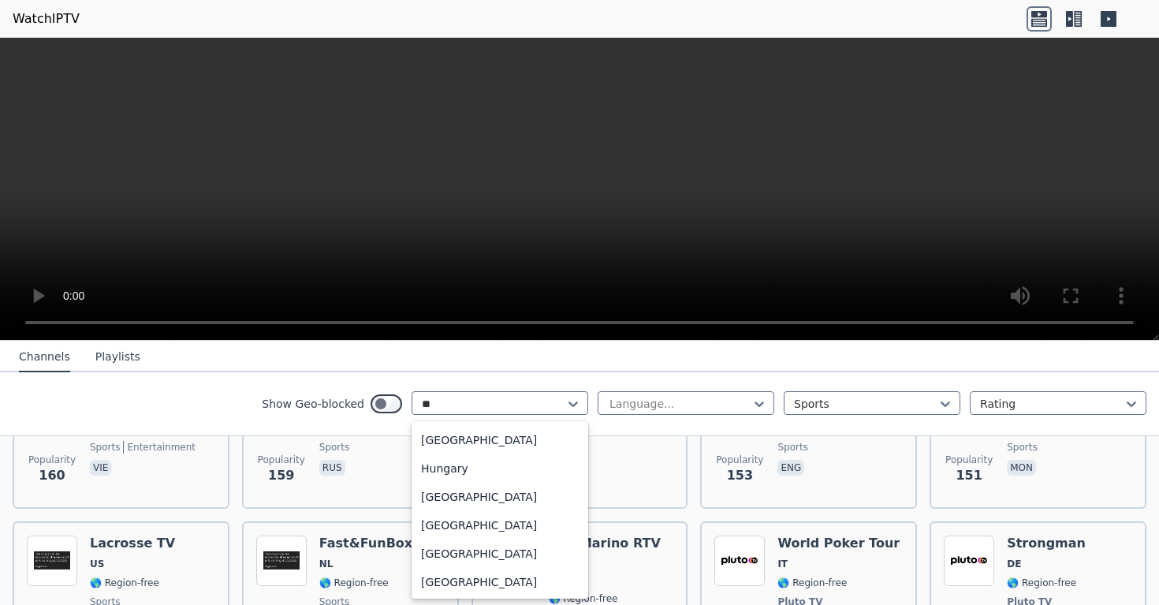
type input "***"
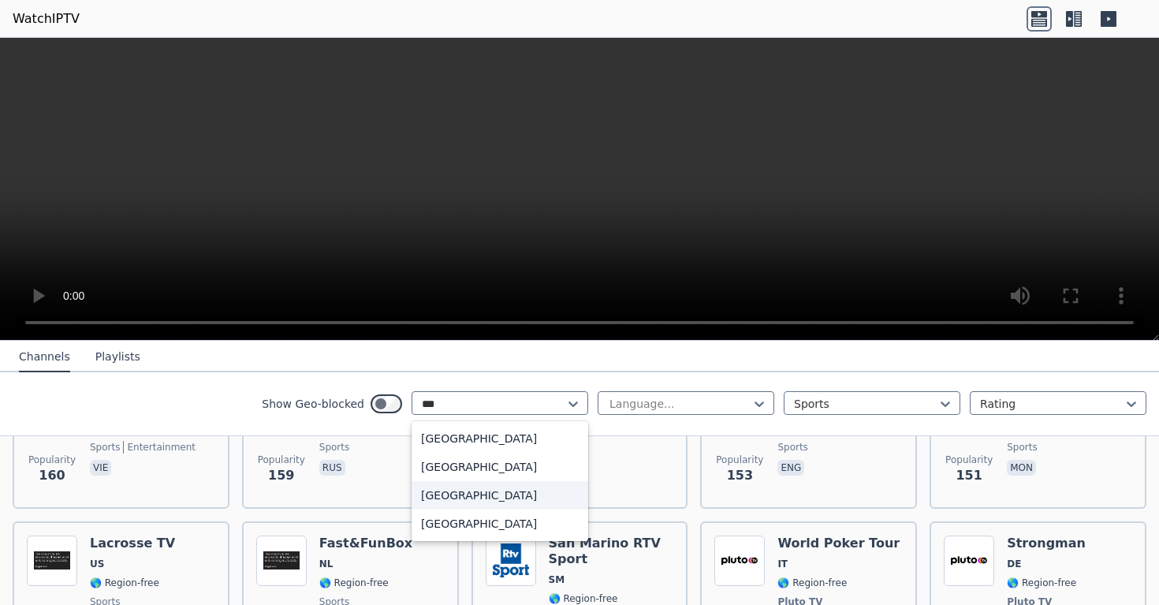
click at [483, 484] on div "[GEOGRAPHIC_DATA]" at bounding box center [500, 495] width 177 height 28
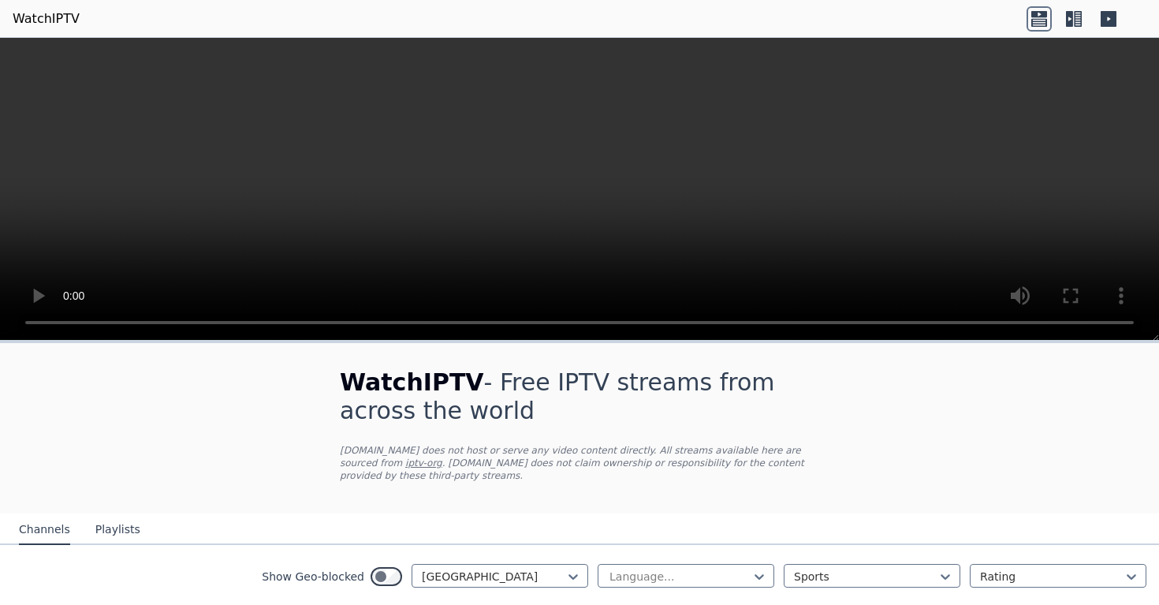
click at [1071, 20] on icon at bounding box center [1069, 19] width 7 height 16
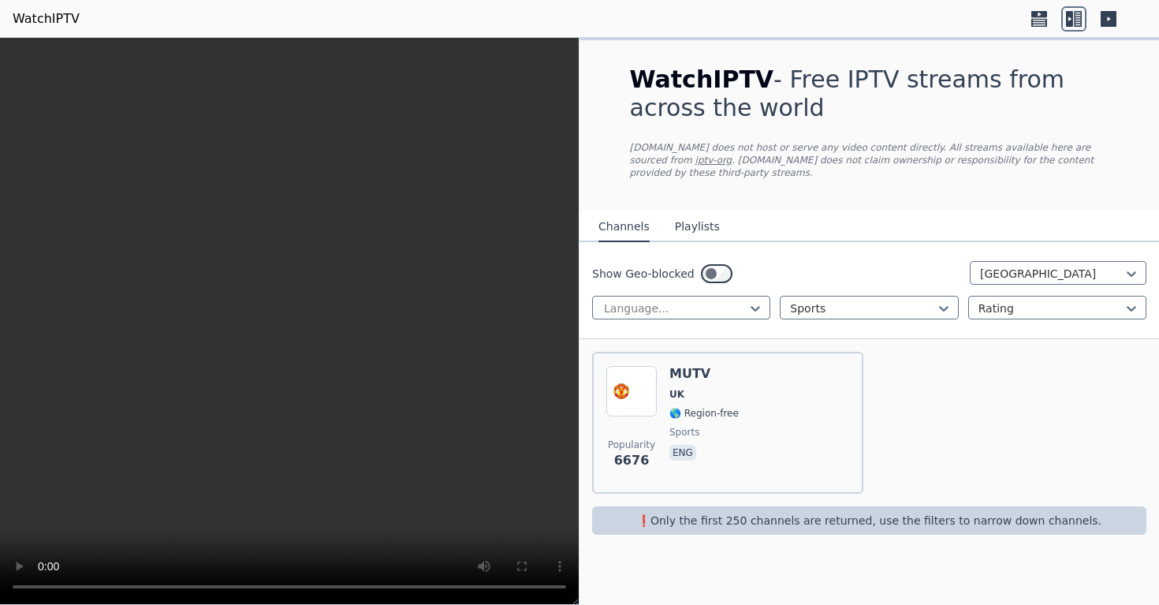
click at [1110, 20] on icon at bounding box center [1109, 19] width 16 height 16
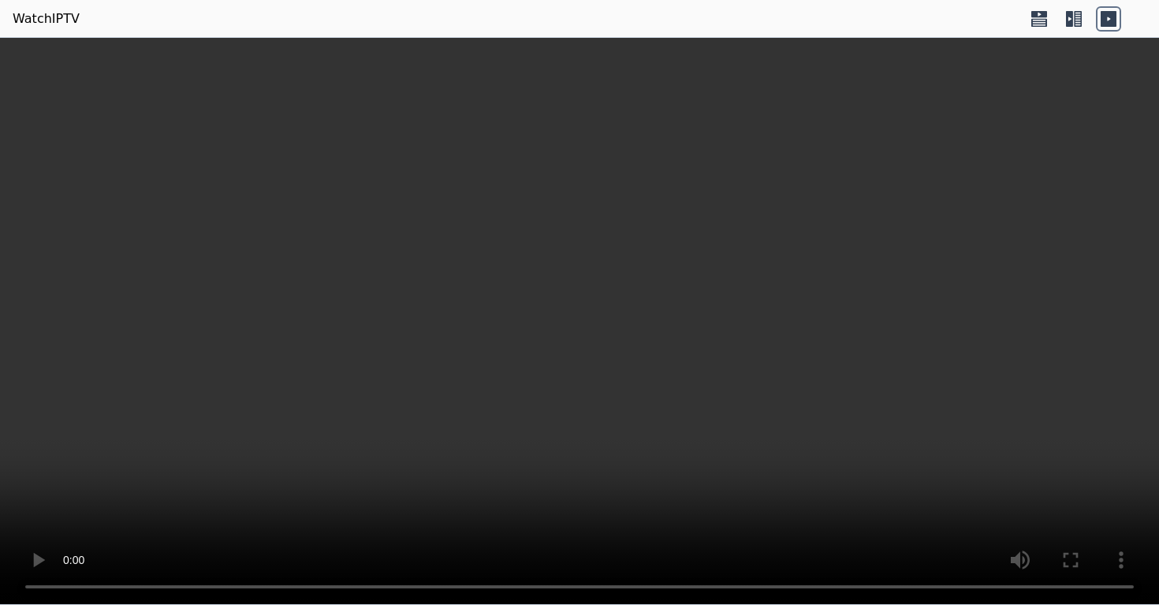
click at [886, 255] on video at bounding box center [579, 321] width 1159 height 567
click at [791, 233] on video at bounding box center [579, 321] width 1159 height 567
